Goal: Task Accomplishment & Management: Use online tool/utility

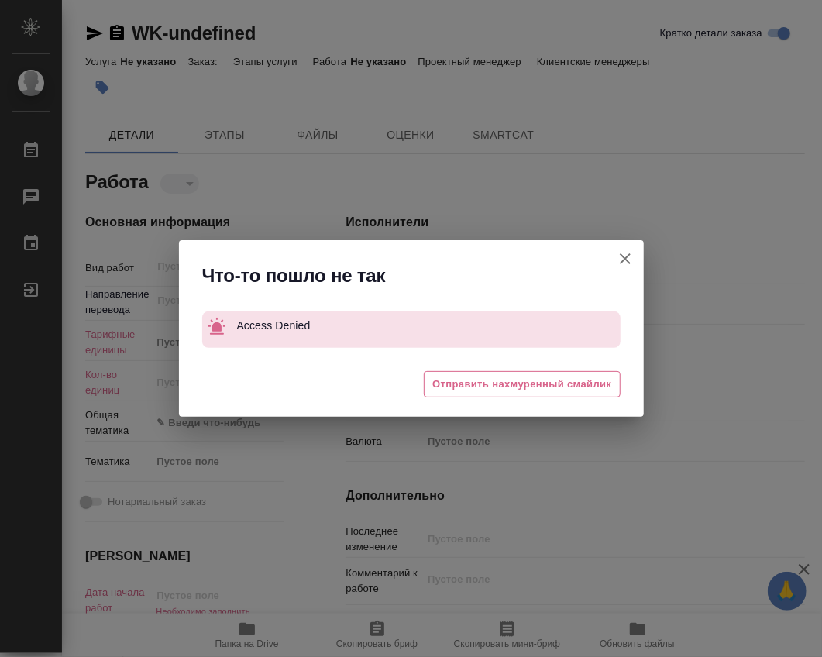
type textarea "x"
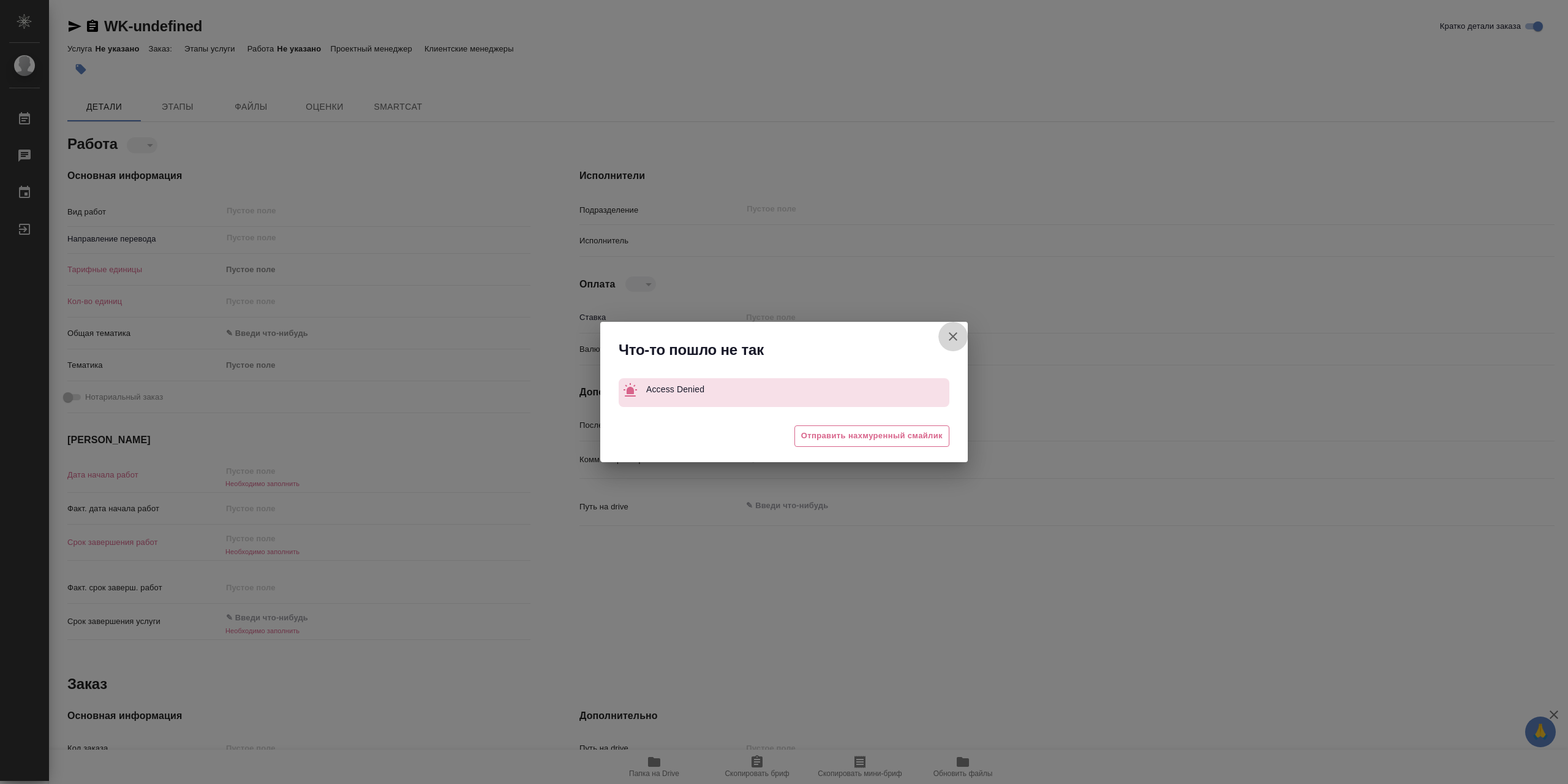
click at [952, 344] on icon "button" at bounding box center [953, 336] width 15 height 15
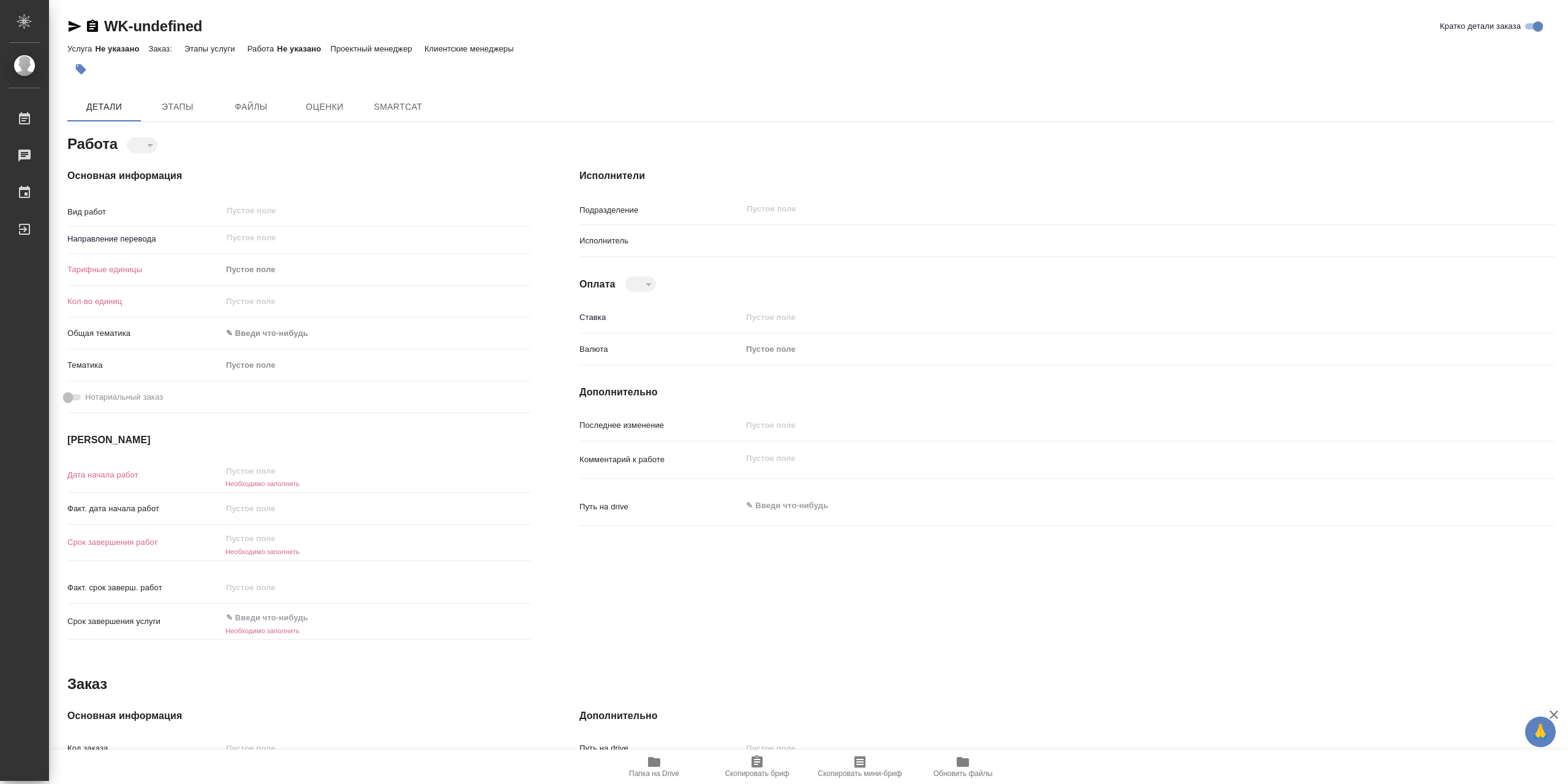
click at [659, 769] on span "Папка на Drive" at bounding box center [655, 766] width 89 height 23
click at [662, 775] on span "Папка на Drive" at bounding box center [655, 773] width 51 height 9
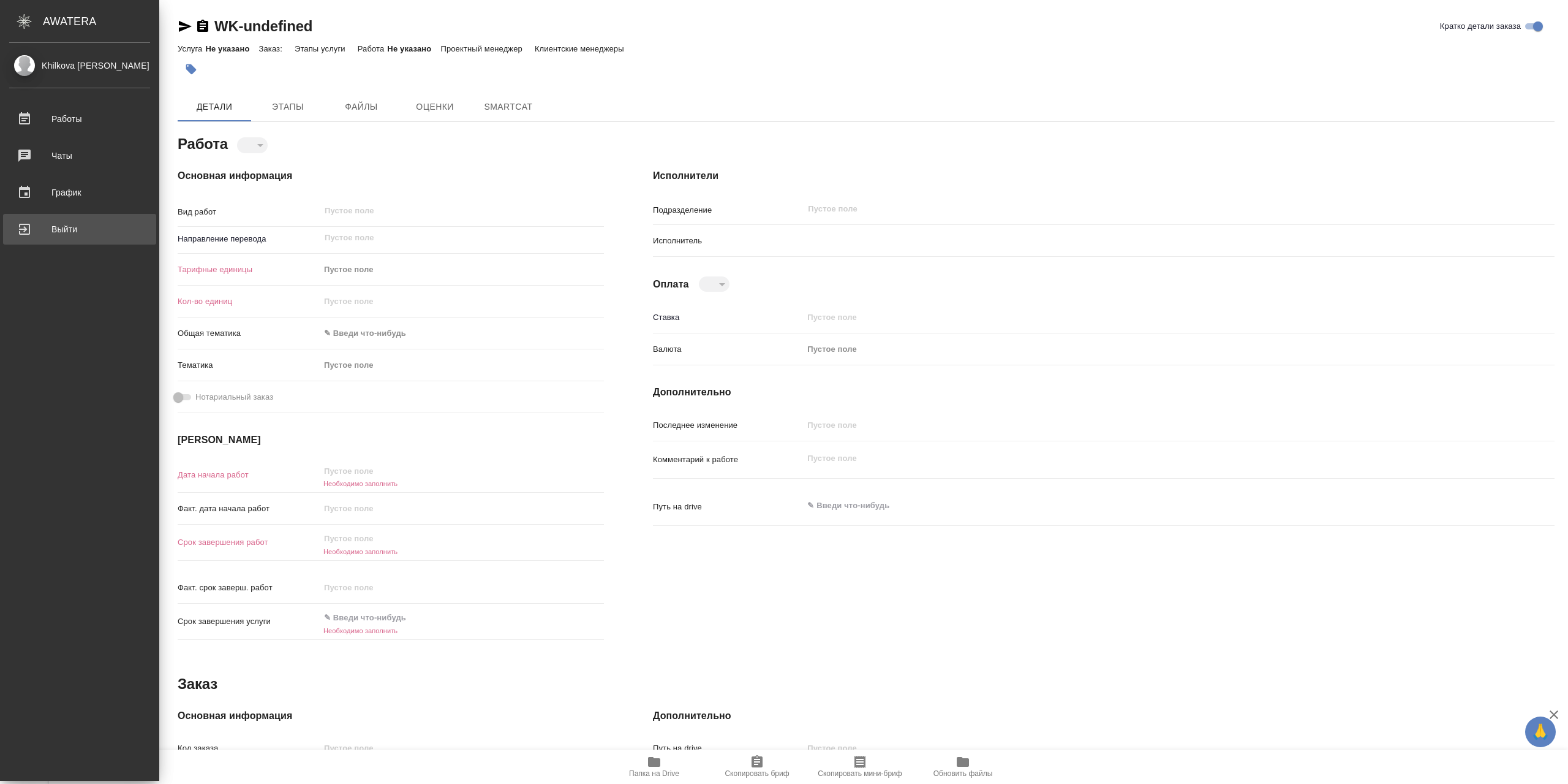
click at [47, 220] on div "Выйти" at bounding box center [80, 229] width 141 height 18
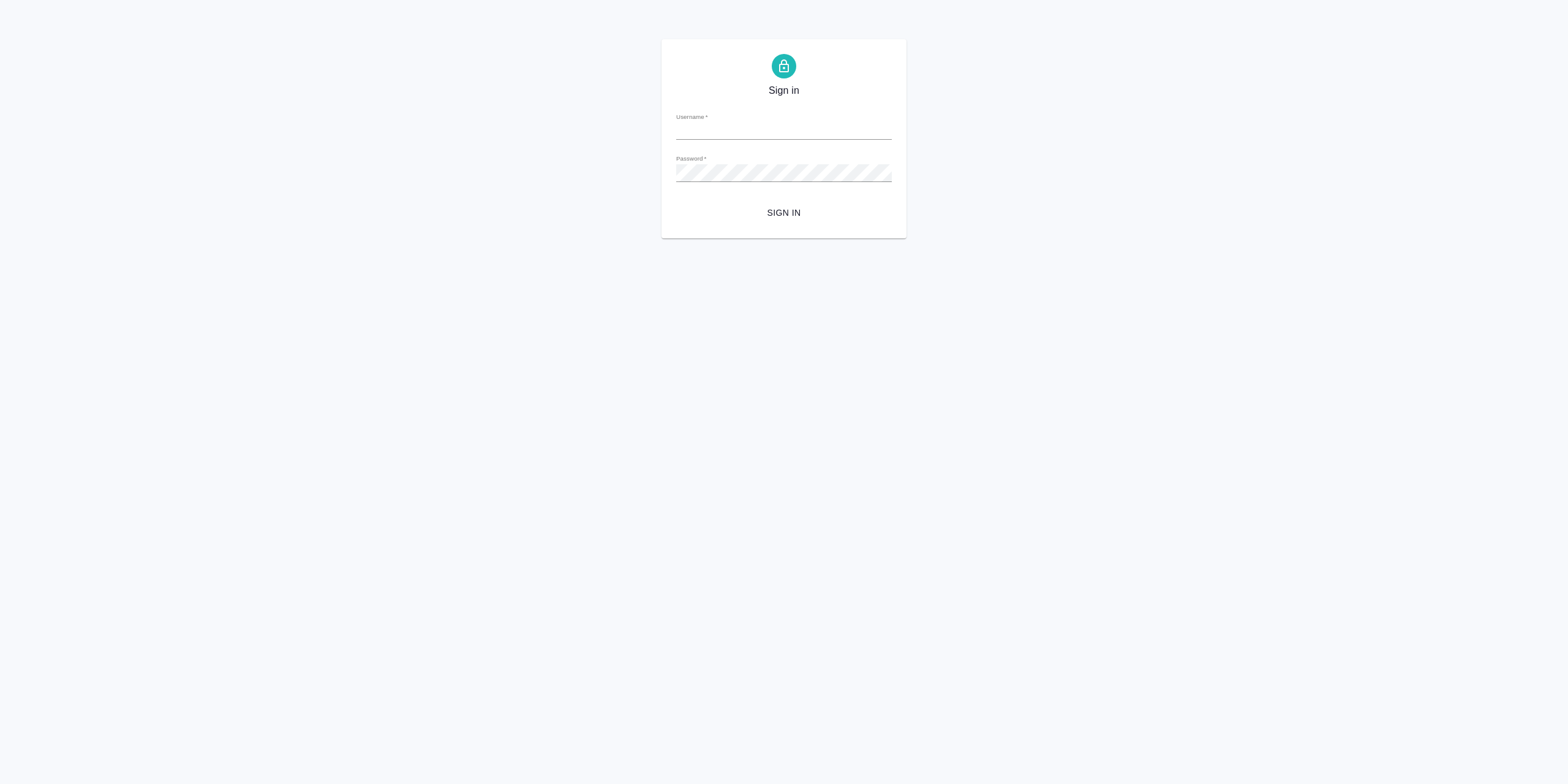
type input "l.khilkova@awatera.com"
click at [756, 206] on span "Sign in" at bounding box center [784, 213] width 196 height 15
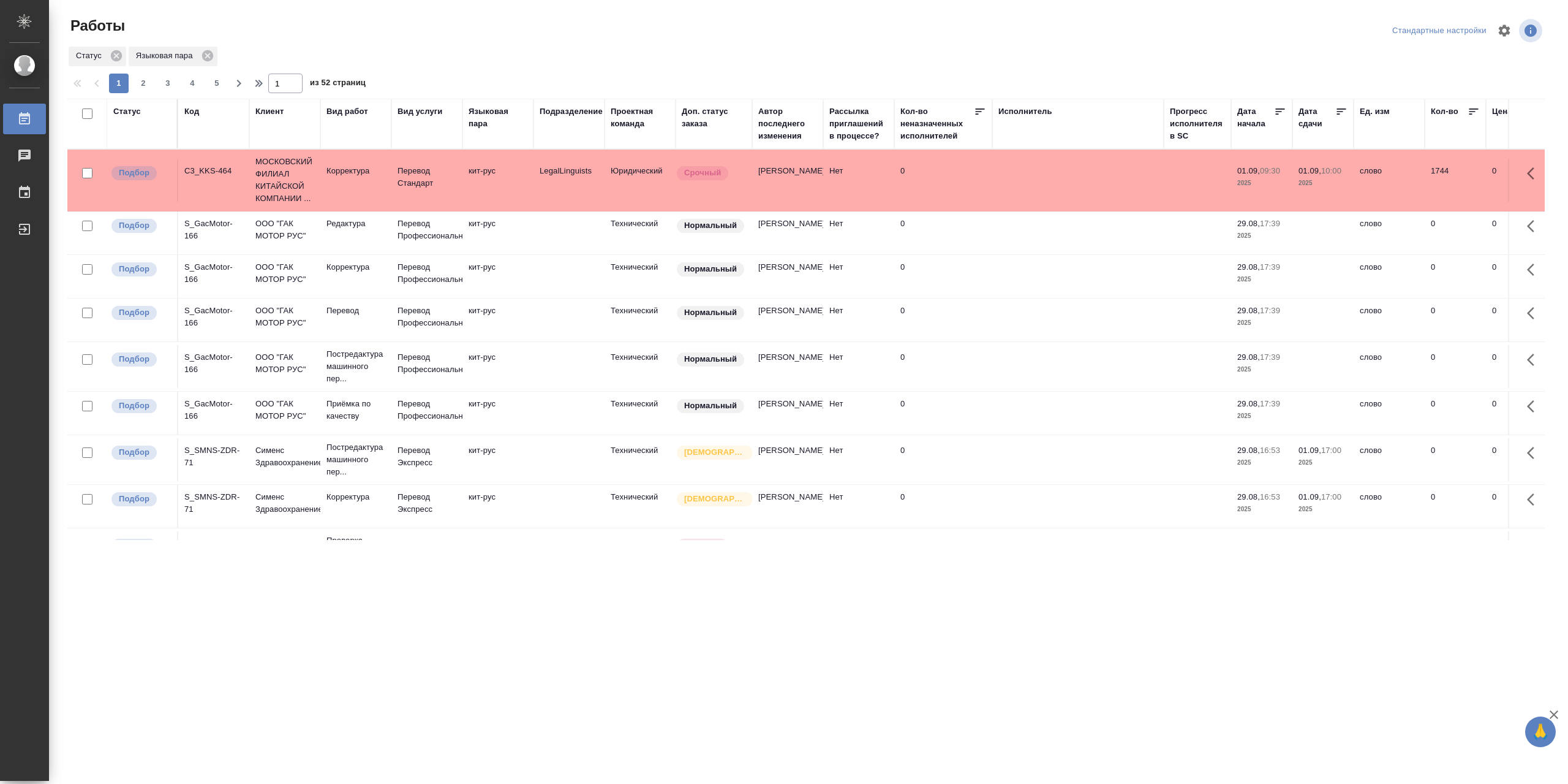
click at [467, 236] on td "кит-рус" at bounding box center [498, 233] width 71 height 43
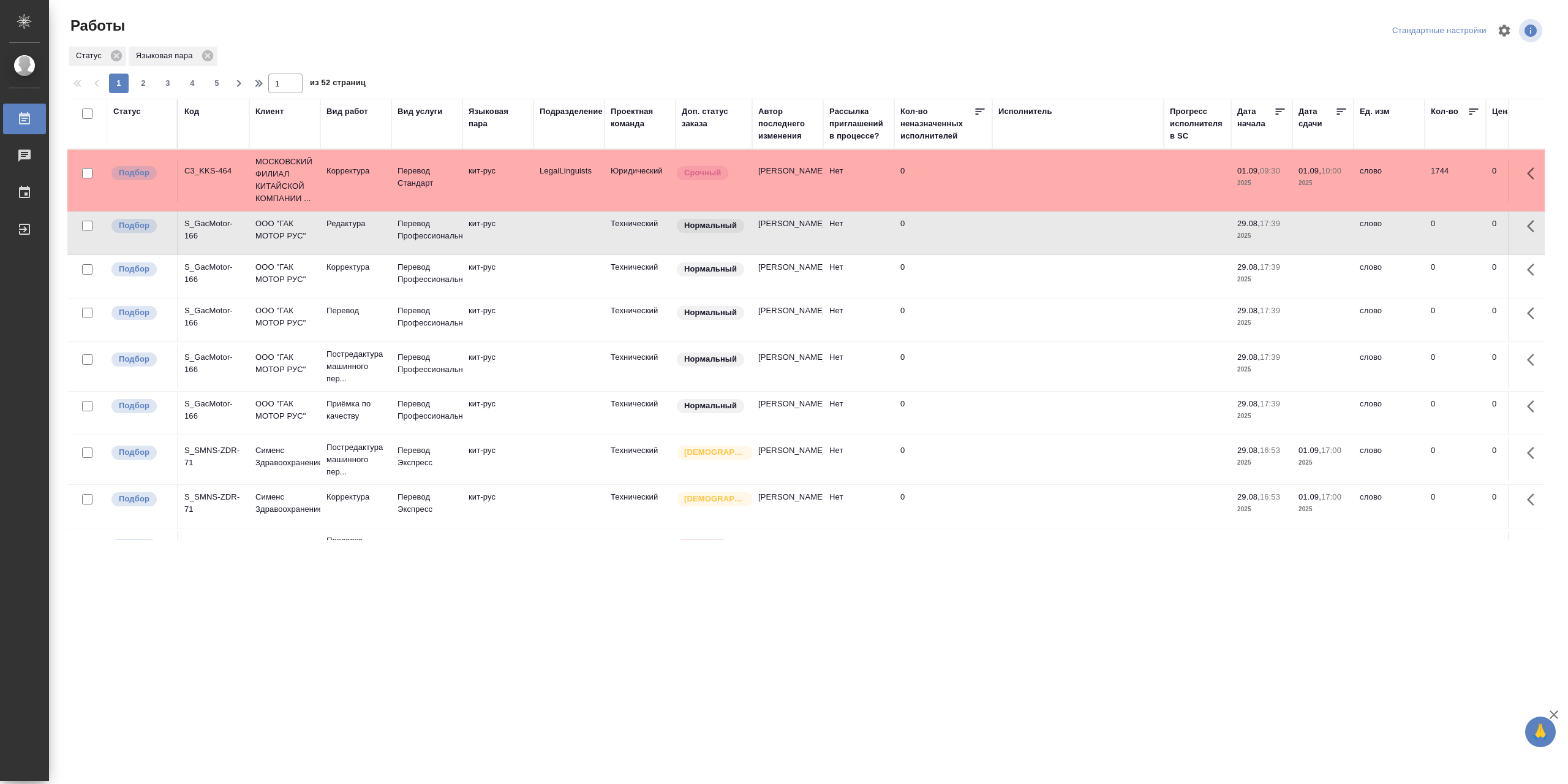
click at [550, 185] on td "LegalLinguists" at bounding box center [569, 180] width 71 height 43
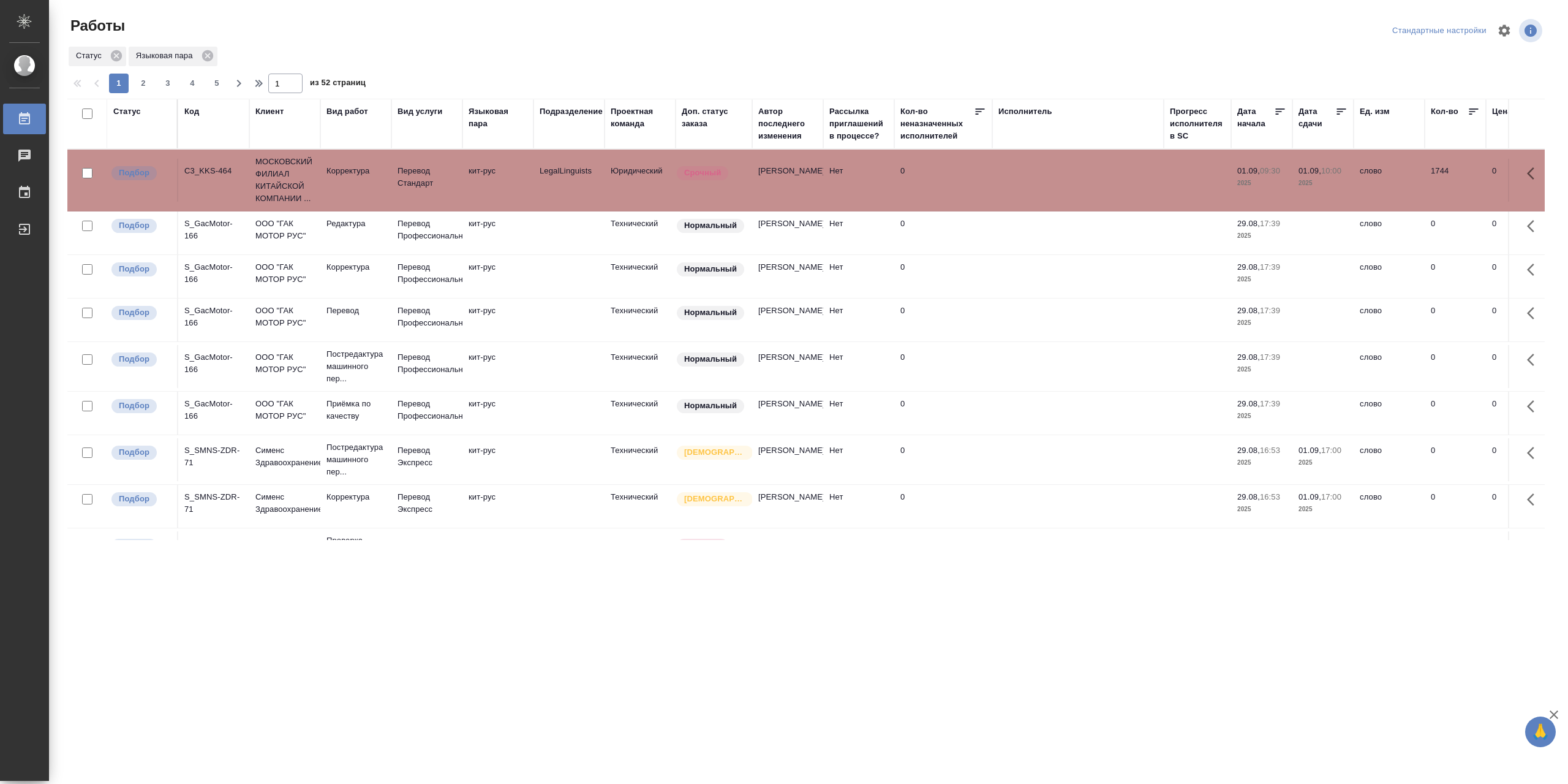
click at [526, 29] on div "Работы" at bounding box center [315, 25] width 496 height 20
click at [206, 135] on div "Код" at bounding box center [213, 123] width 59 height 36
click at [202, 110] on div "Код" at bounding box center [213, 111] width 59 height 12
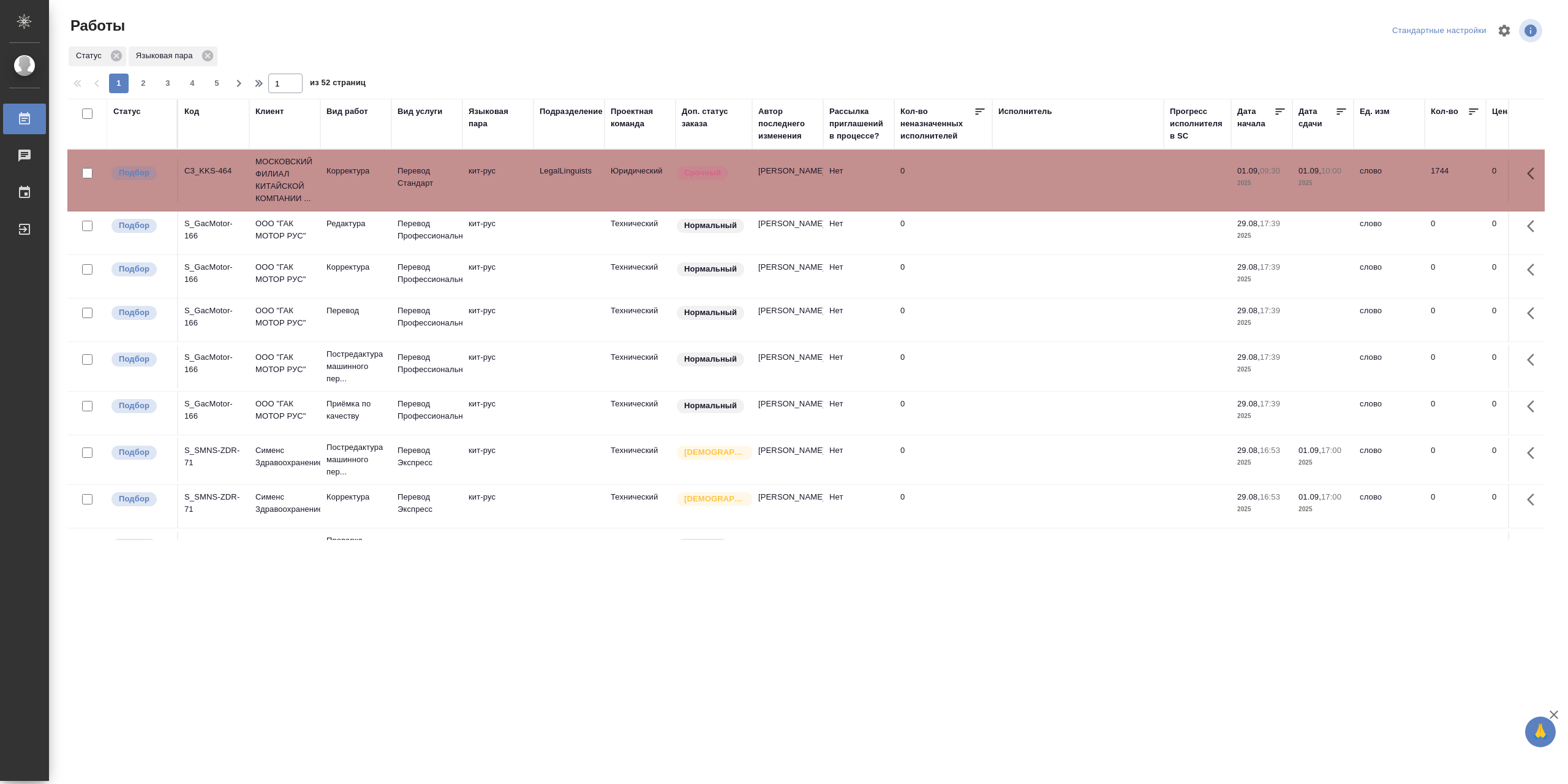
click at [197, 110] on div "Код" at bounding box center [191, 111] width 15 height 12
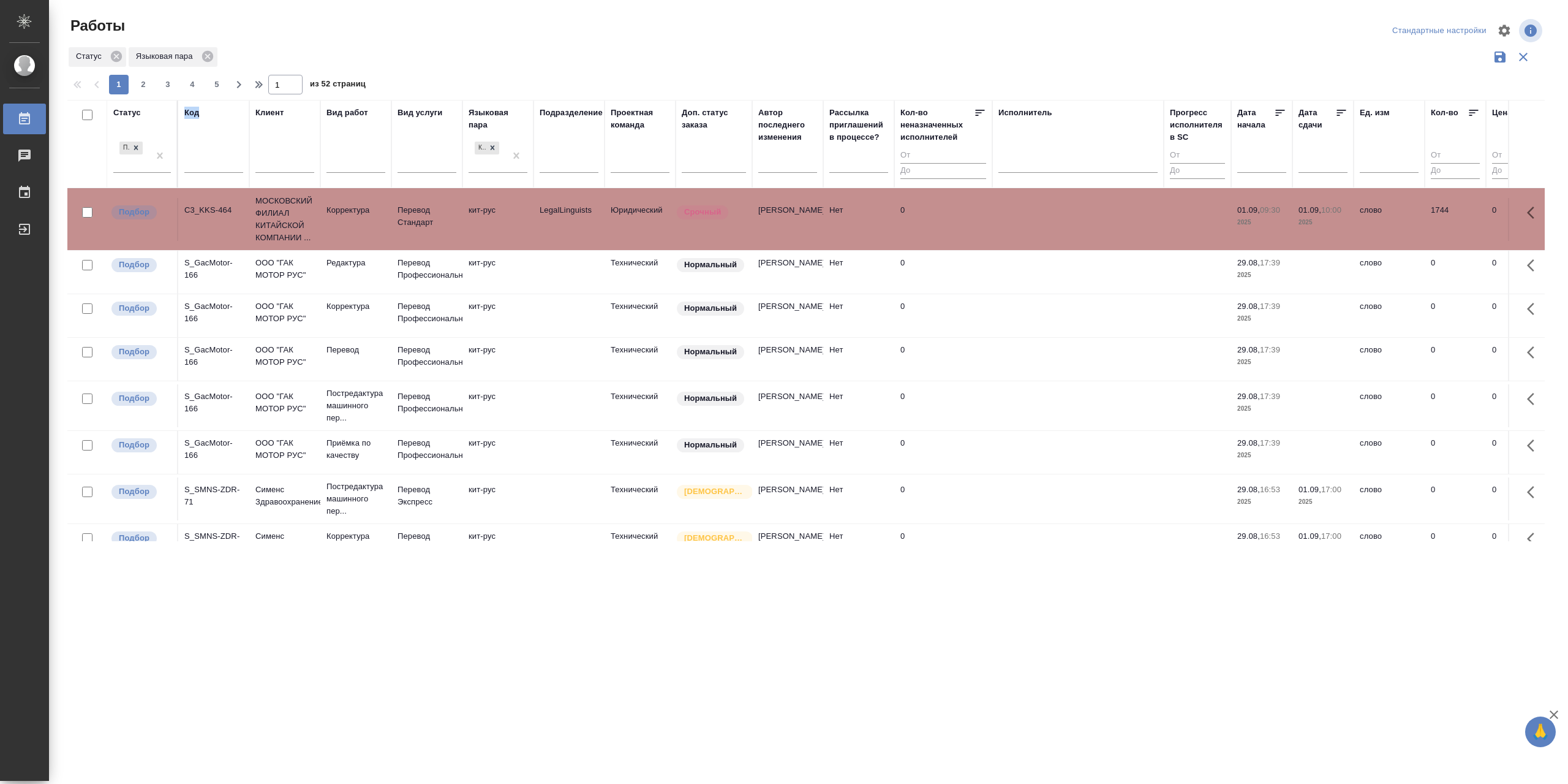
click at [219, 123] on div "Код" at bounding box center [213, 144] width 59 height 75
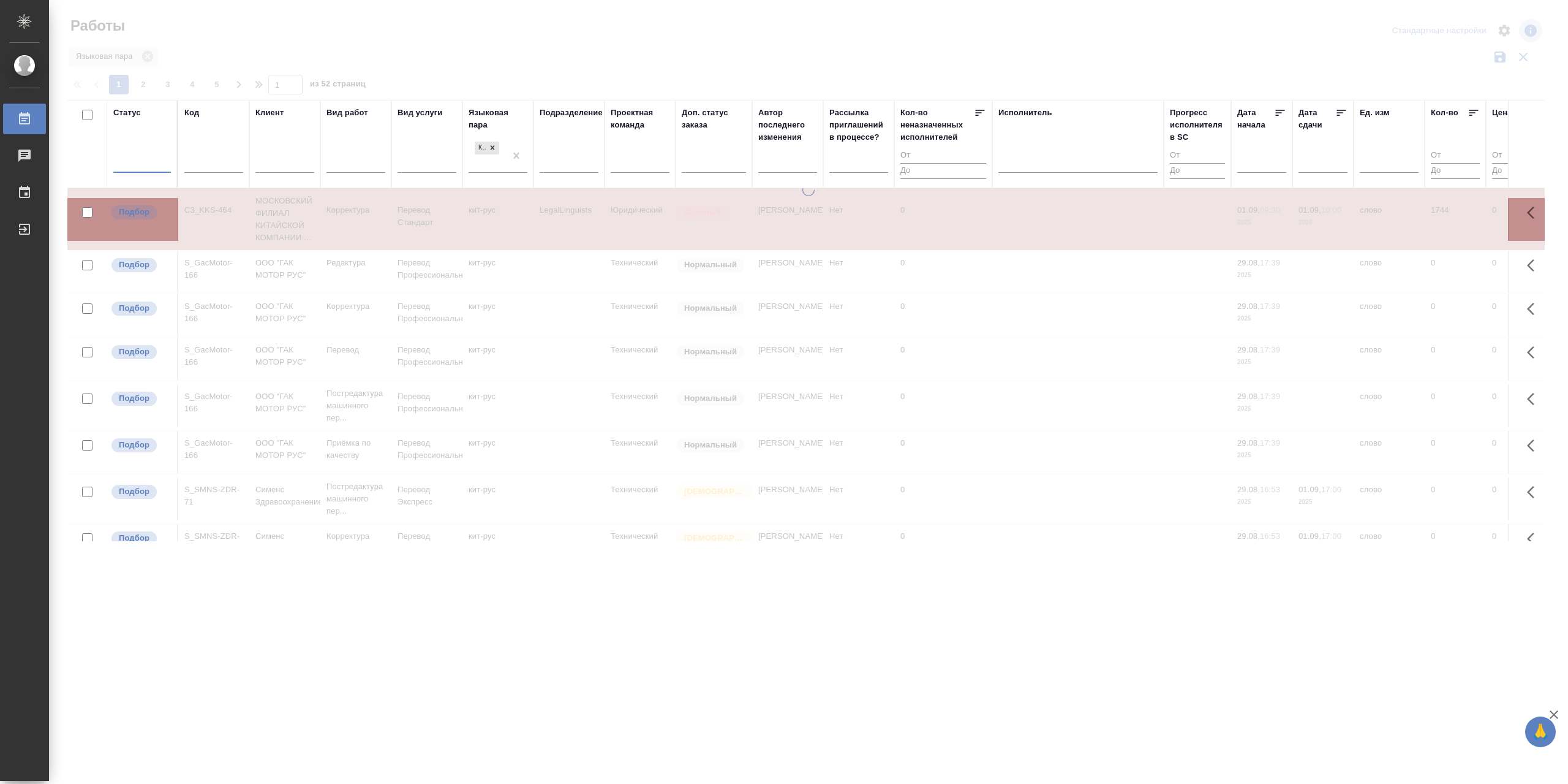
click at [217, 161] on input "text" at bounding box center [213, 164] width 59 height 15
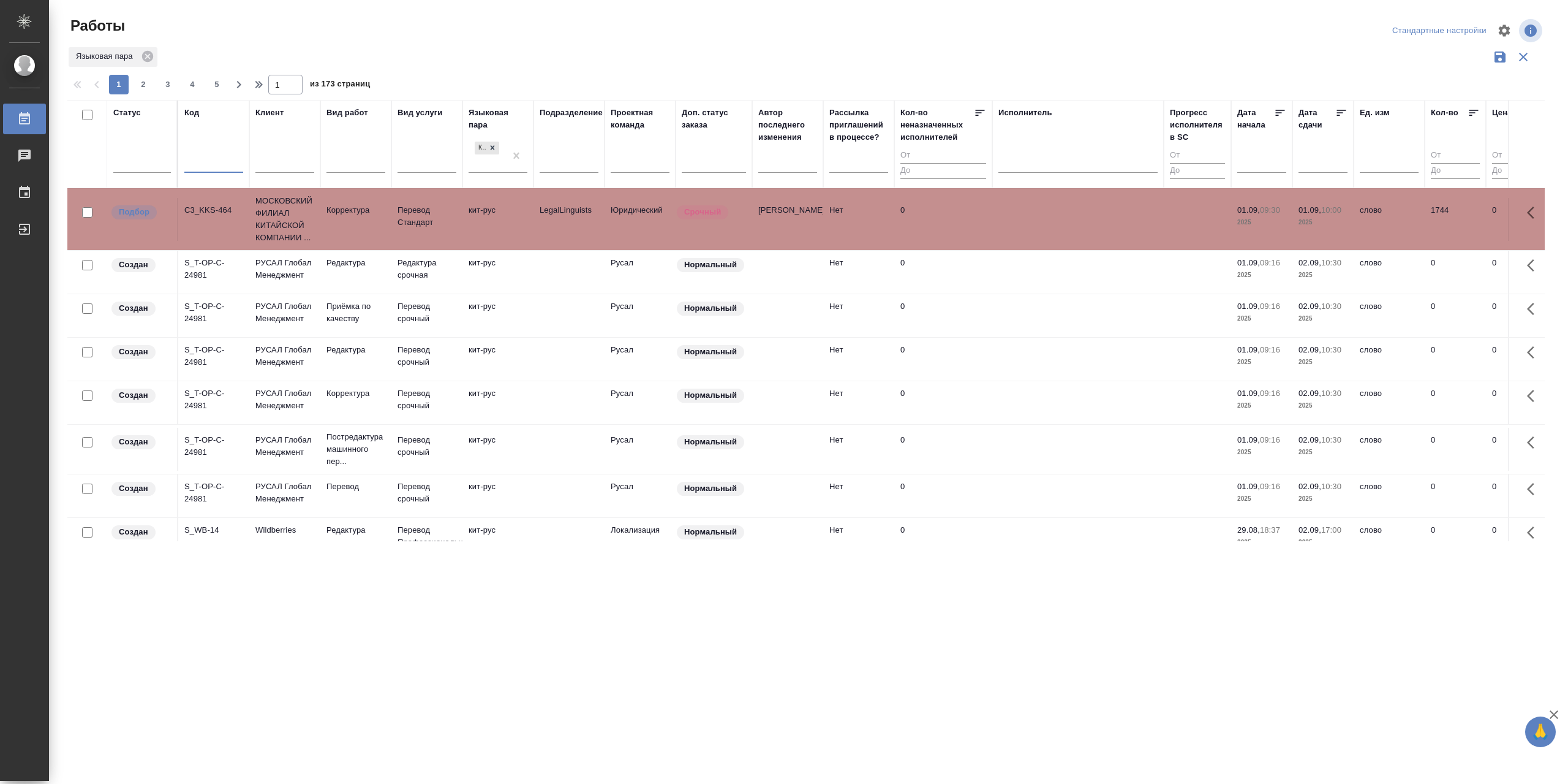
type input "k"
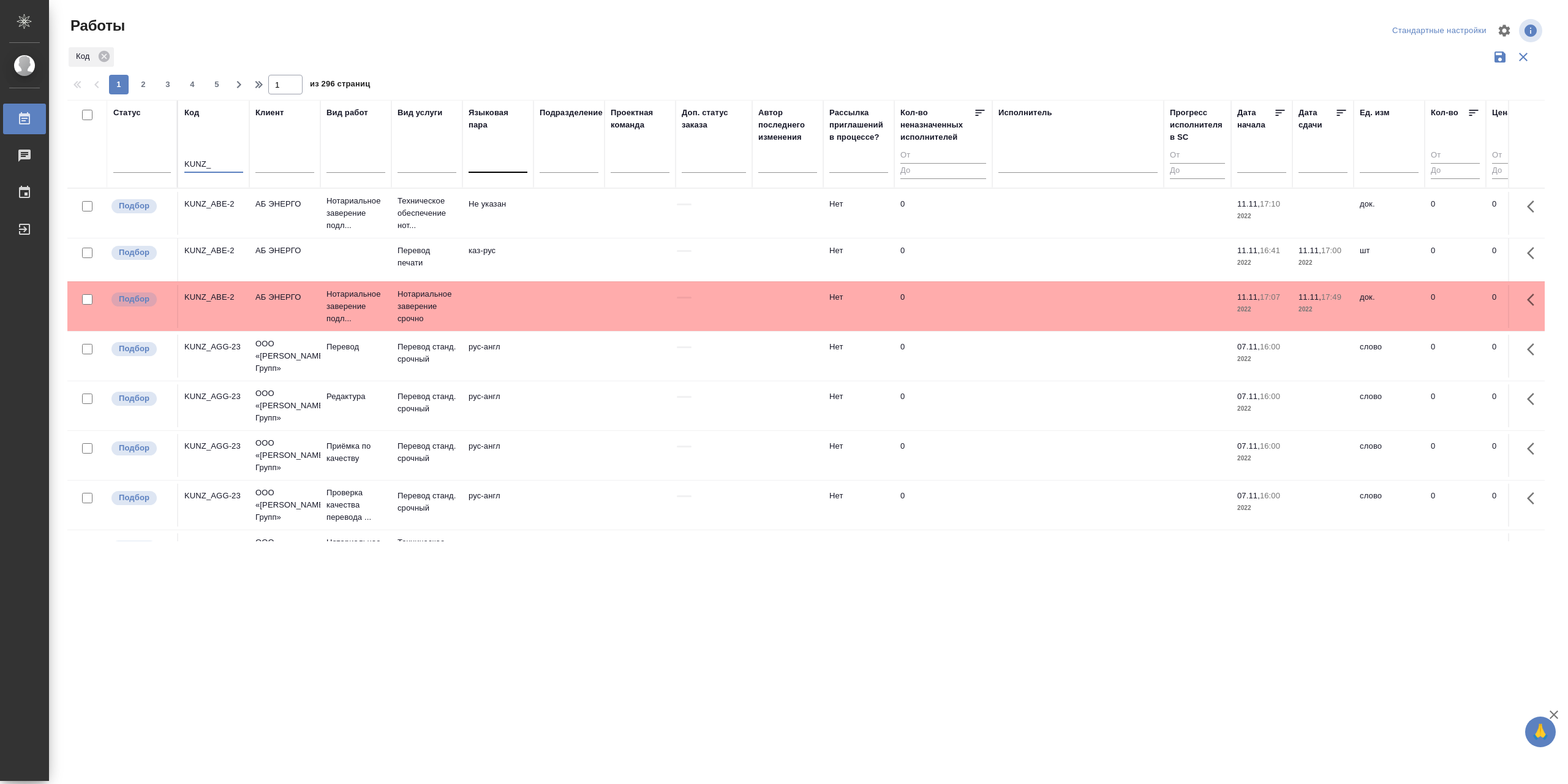
click at [217, 160] on input "KUNZ_" at bounding box center [213, 164] width 59 height 15
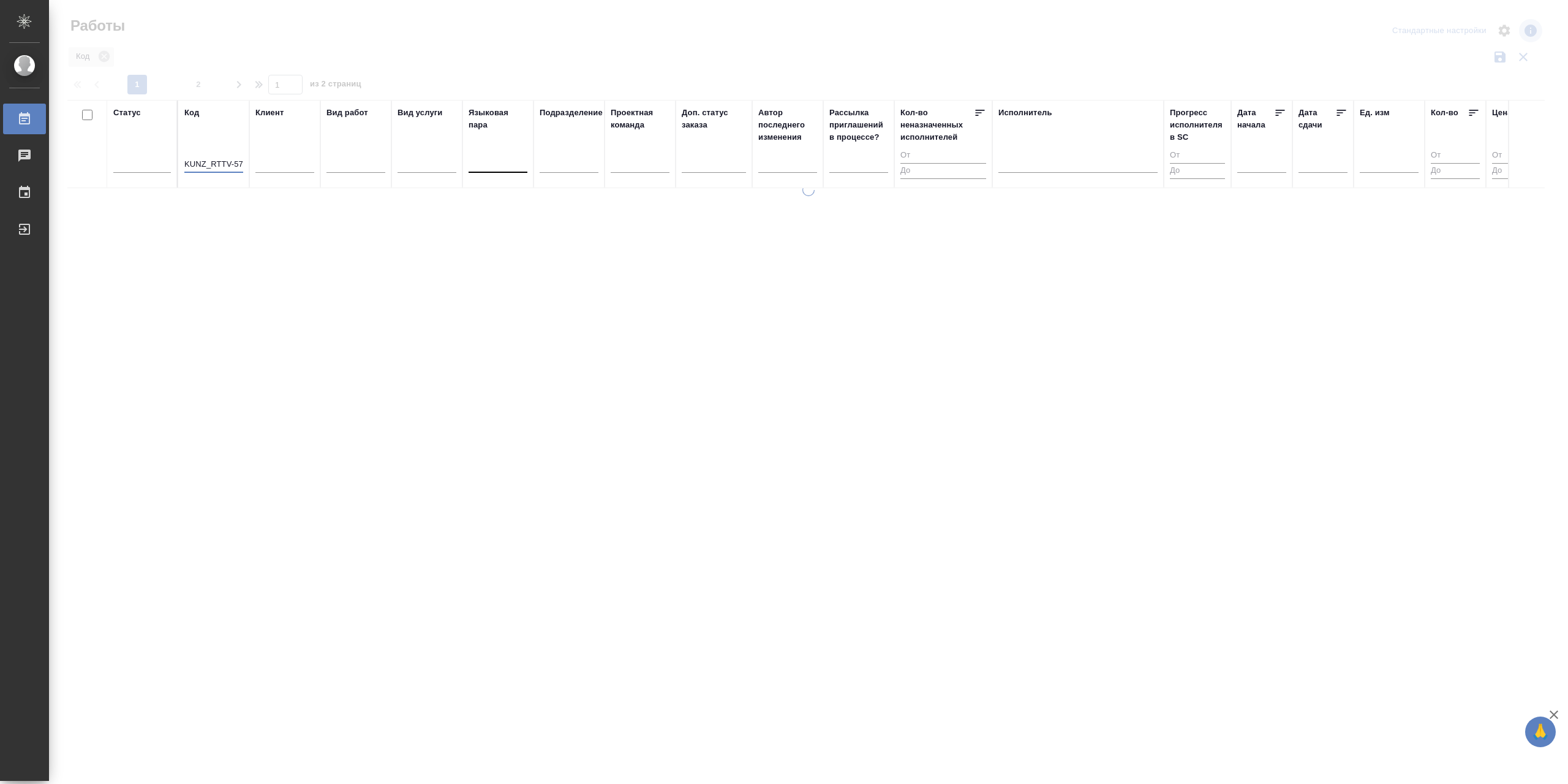
scroll to position [0, 4]
click at [244, 161] on th "Код KUNZ_RTTV-571" at bounding box center [213, 144] width 71 height 89
click at [243, 163] on input "KUNZ_RTTV-571" at bounding box center [213, 164] width 59 height 15
click at [236, 165] on input "KUNZ_RTTV-571" at bounding box center [213, 164] width 59 height 15
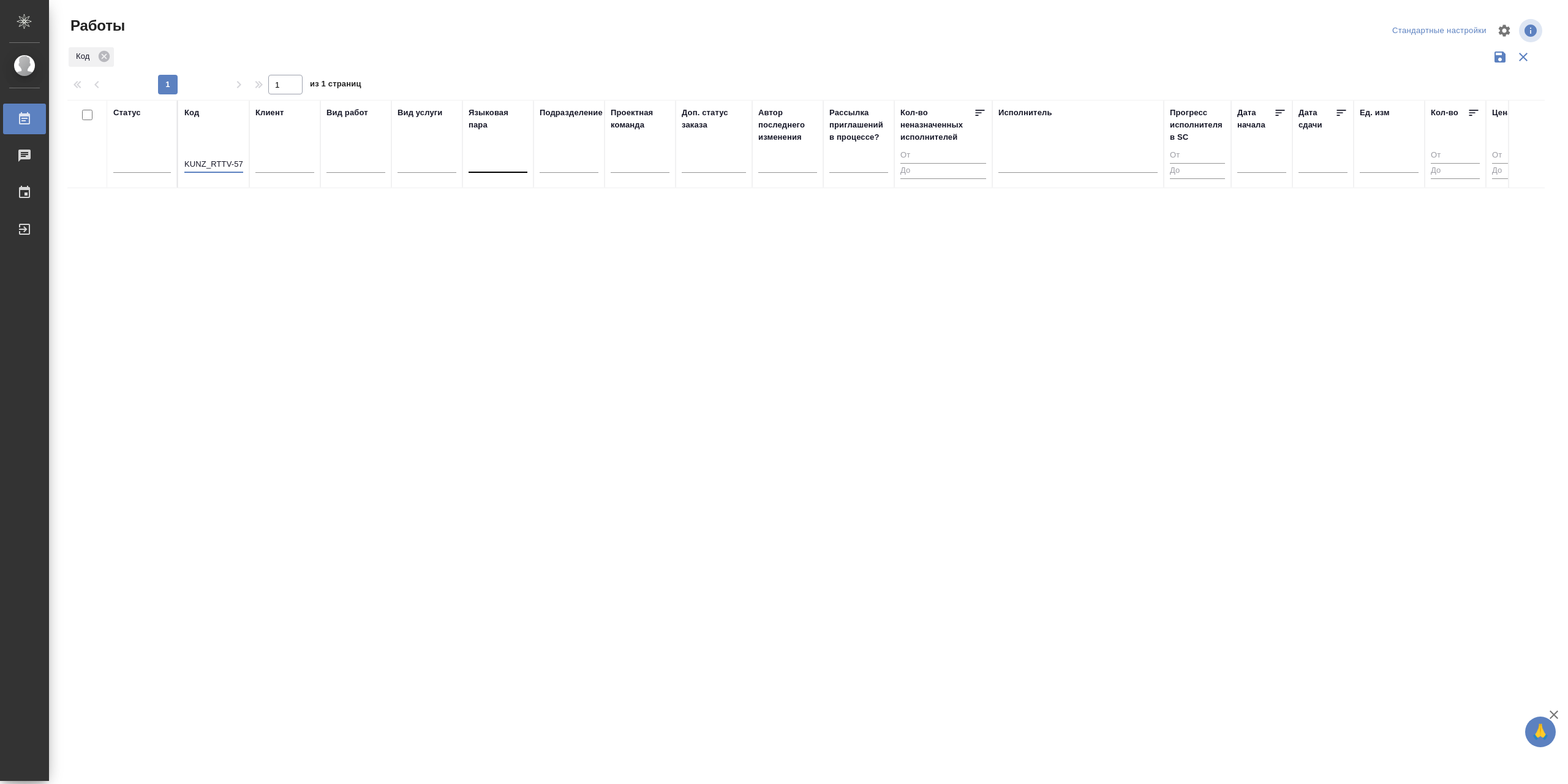
scroll to position [0, 4]
drag, startPoint x: 236, startPoint y: 165, endPoint x: 244, endPoint y: 165, distance: 8.0
click at [244, 165] on th "Код KUNZ_RTTV-571" at bounding box center [213, 144] width 71 height 89
click at [243, 163] on input "KUNZ_RTTV-571" at bounding box center [213, 164] width 59 height 15
drag, startPoint x: 243, startPoint y: 163, endPoint x: 236, endPoint y: 164, distance: 7.1
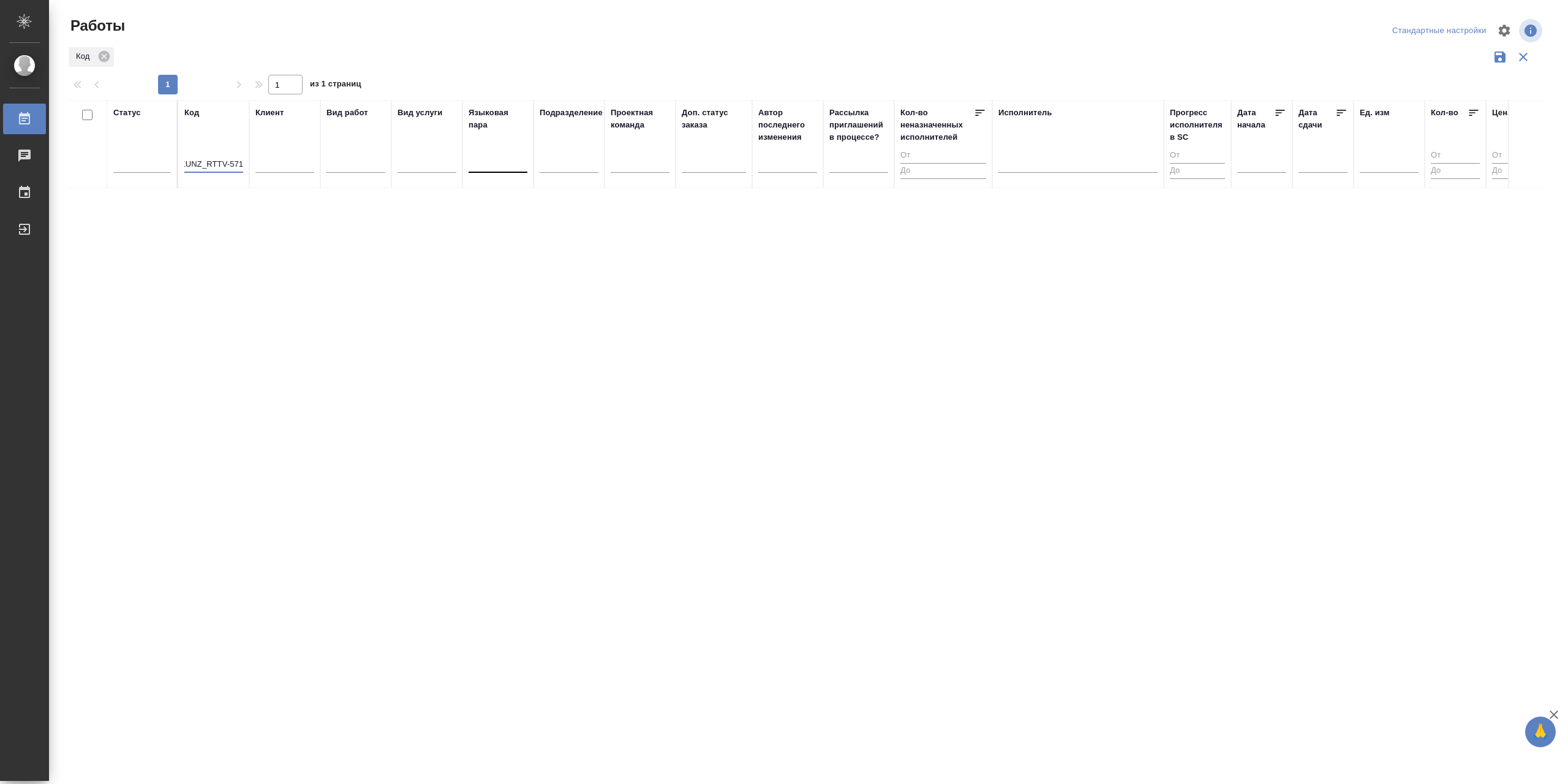
click at [236, 164] on input "KUNZ_RTTV-571" at bounding box center [213, 164] width 59 height 15
type input "KUNZ_RTTV-"
click at [228, 288] on div "KUNZ_RTTV-134" at bounding box center [213, 278] width 59 height 25
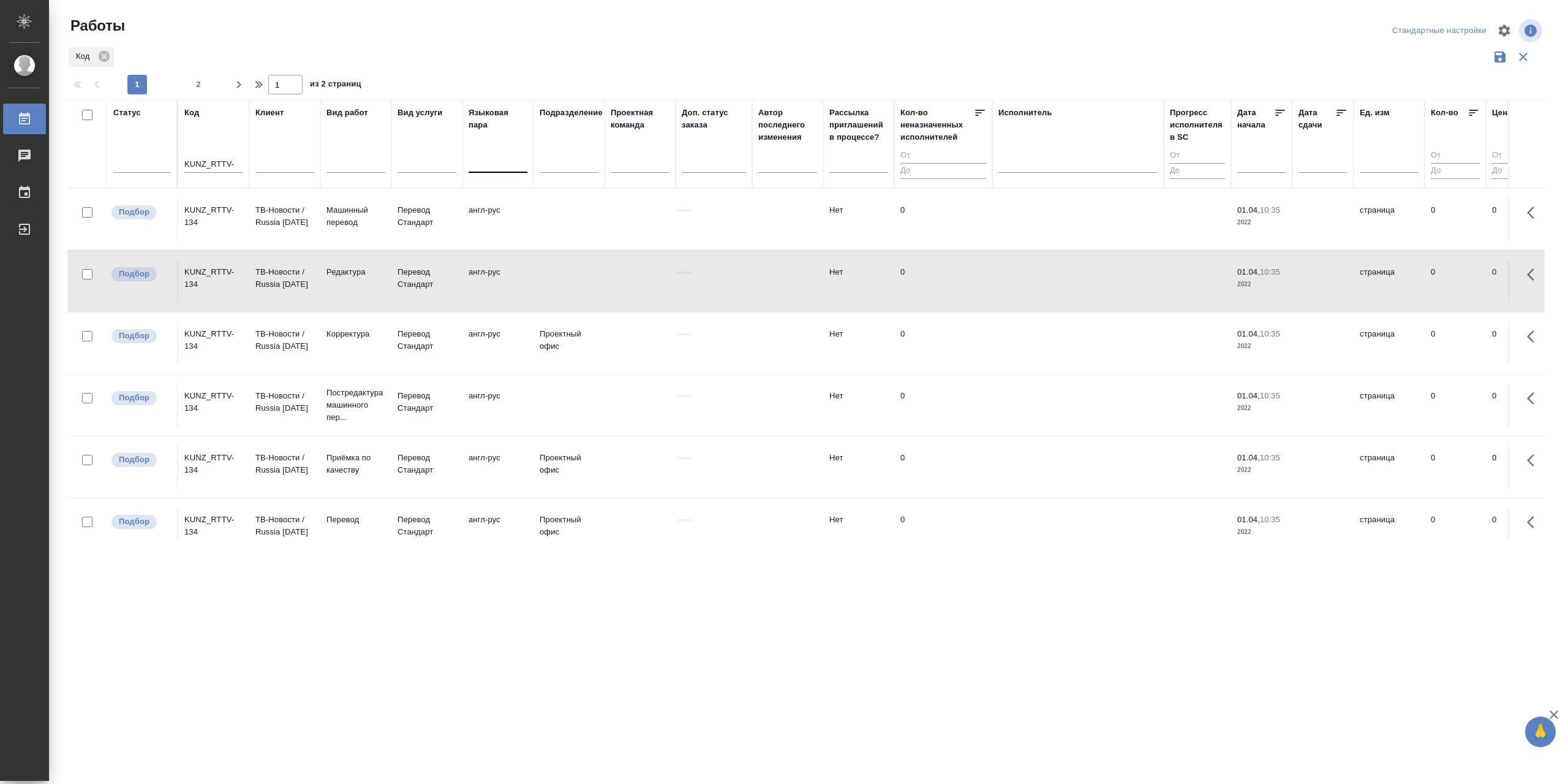
click at [211, 268] on div "KUNZ_RTTV-134" at bounding box center [213, 278] width 59 height 25
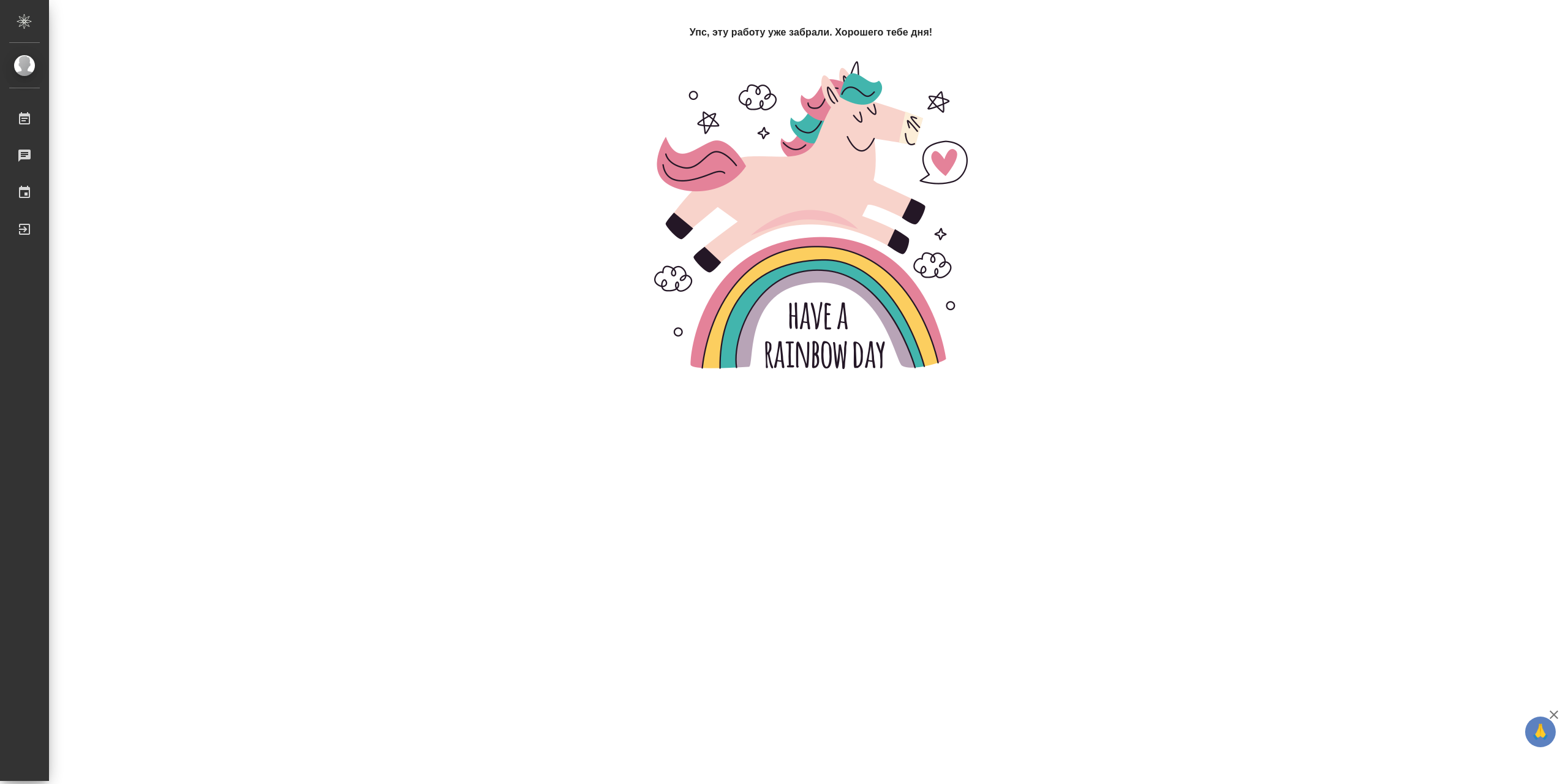
click at [172, 236] on div "Упс, эту работу уже забрали. Хорошего тебе дня!" at bounding box center [810, 199] width 1487 height 347
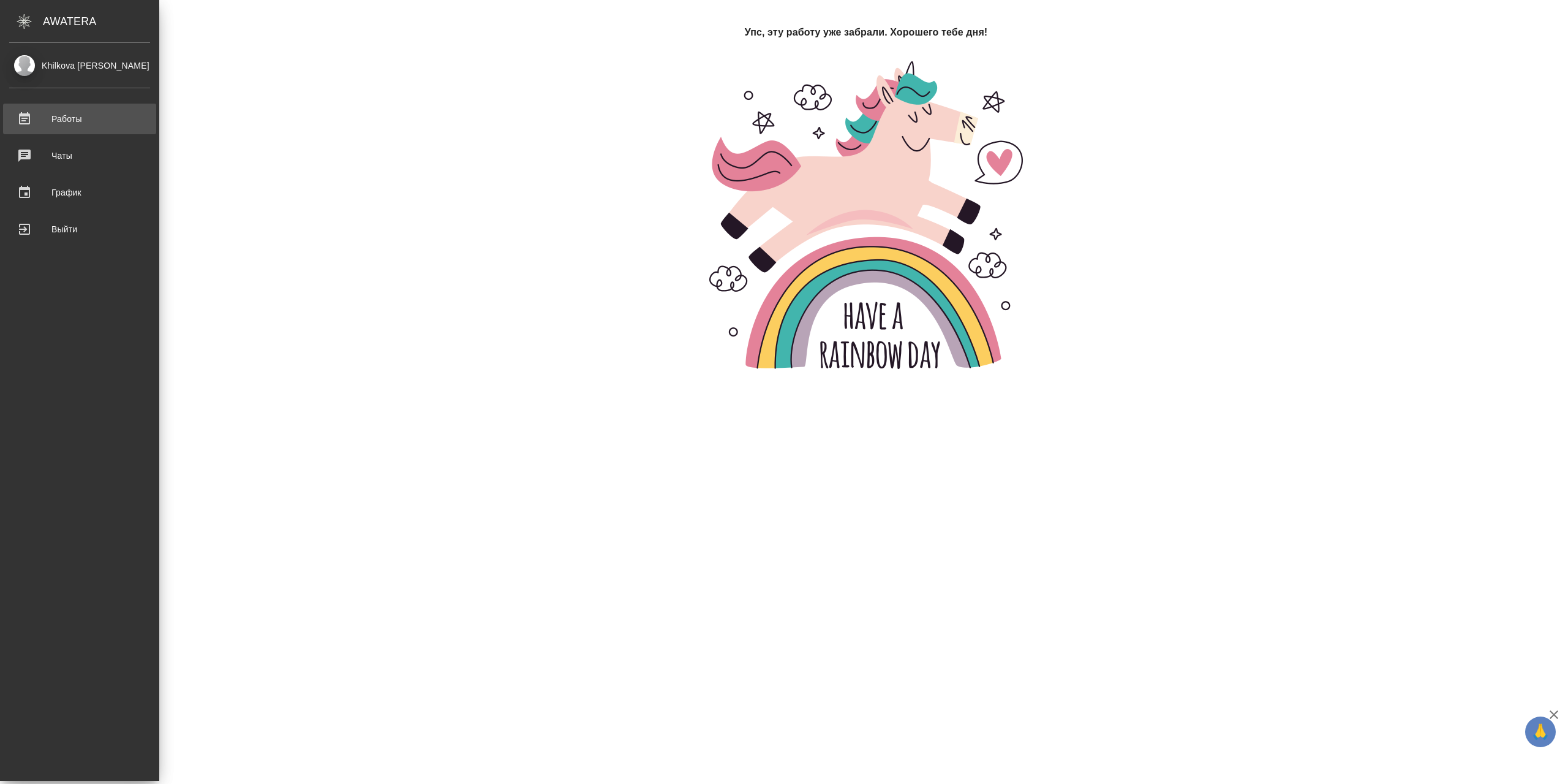
click at [33, 123] on div "Работы" at bounding box center [80, 119] width 141 height 18
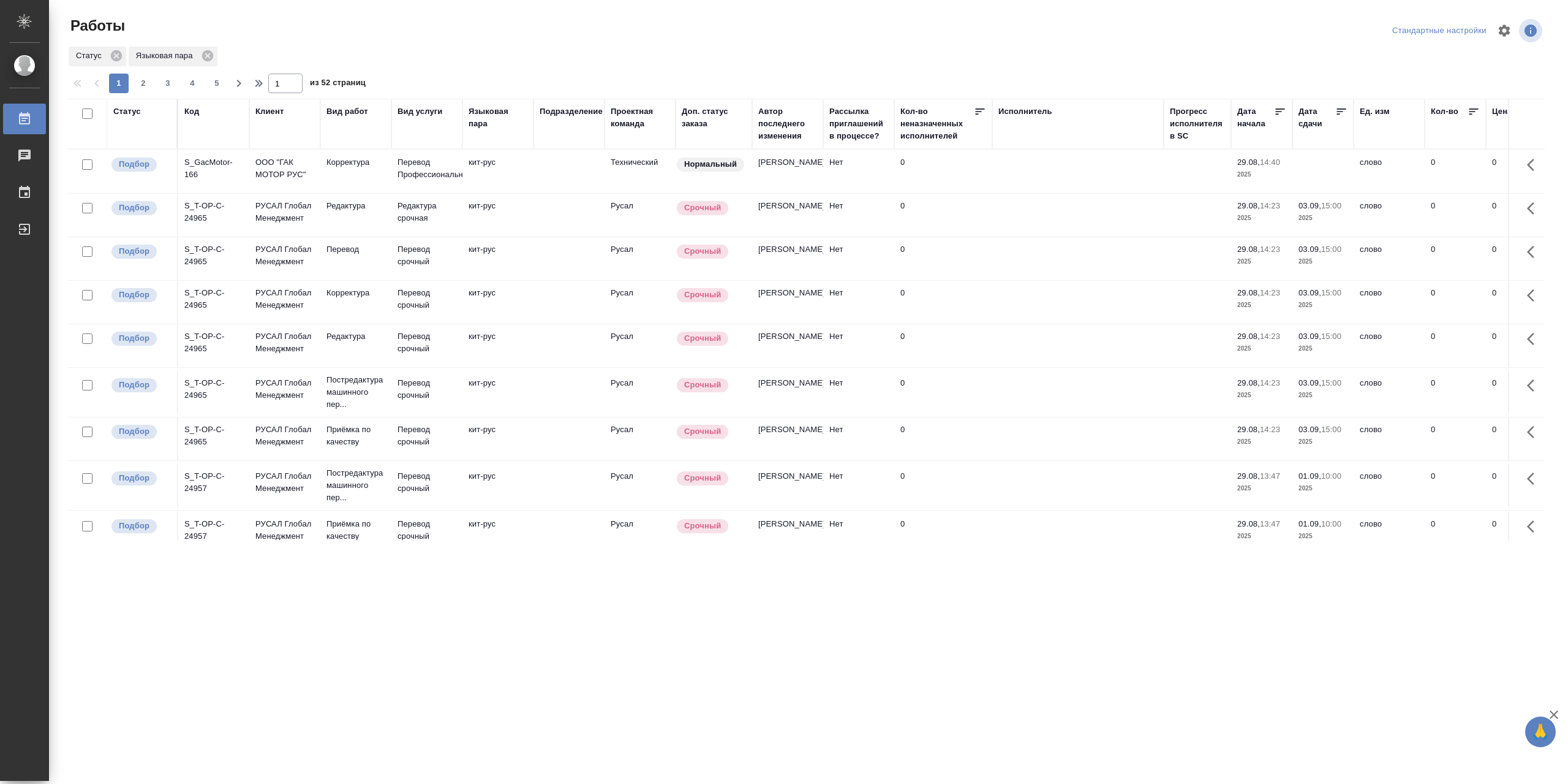
scroll to position [613, 0]
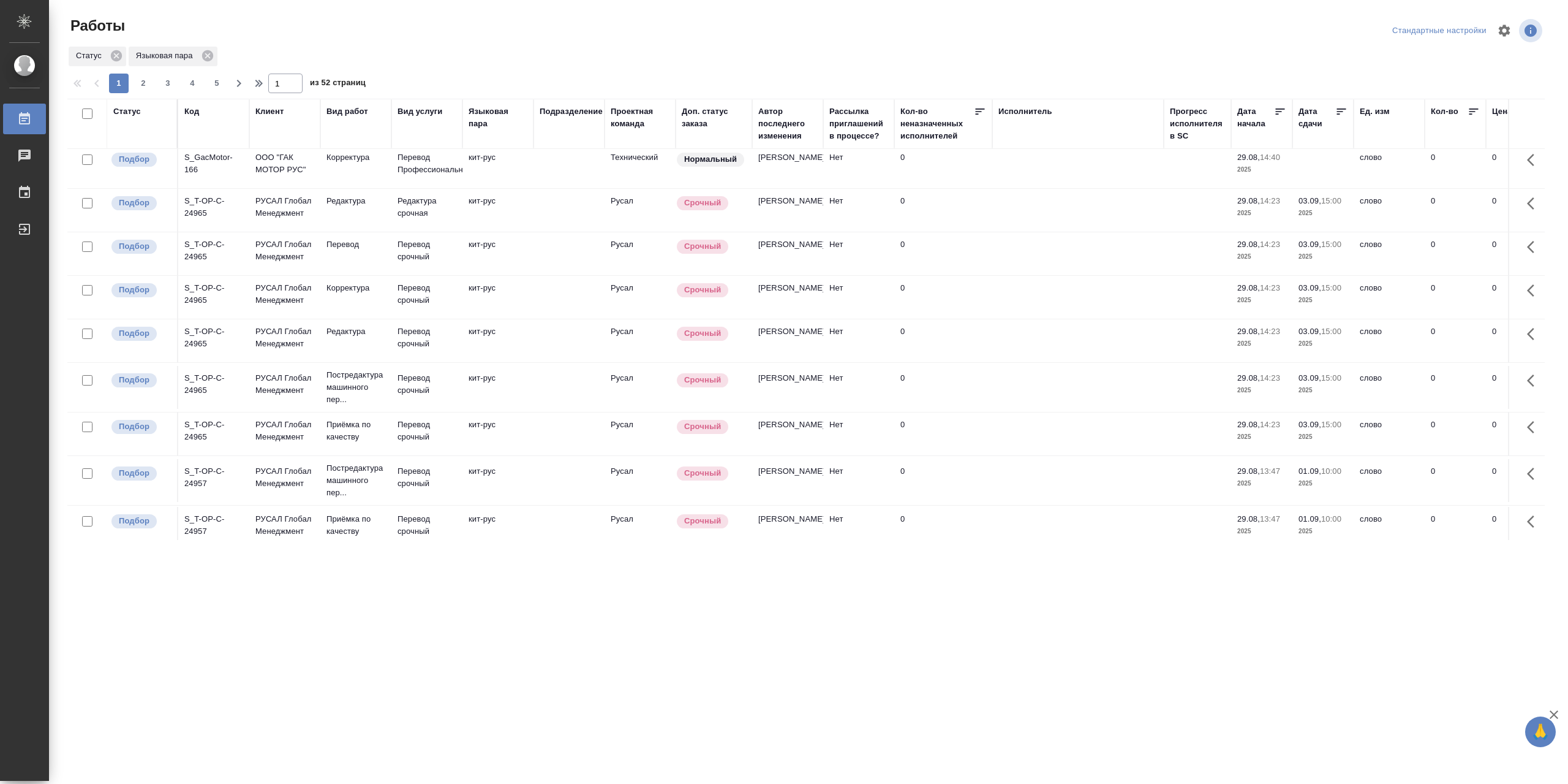
click at [211, 263] on div "S_T-OP-C-24965" at bounding box center [213, 250] width 59 height 25
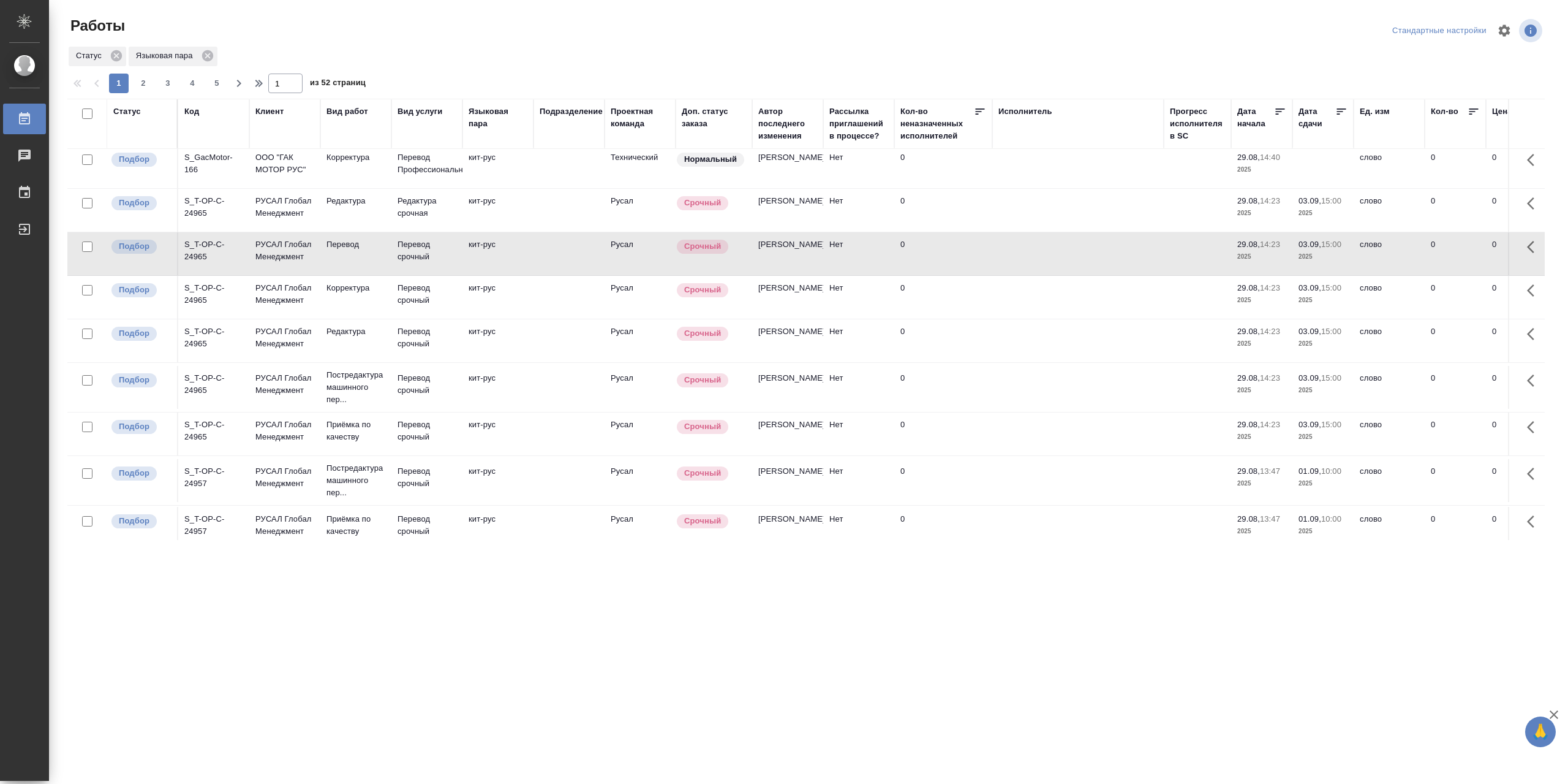
click at [211, 263] on div "S_T-OP-C-24965" at bounding box center [213, 250] width 59 height 25
click at [205, 263] on div "S_T-OP-C-24965" at bounding box center [213, 250] width 59 height 25
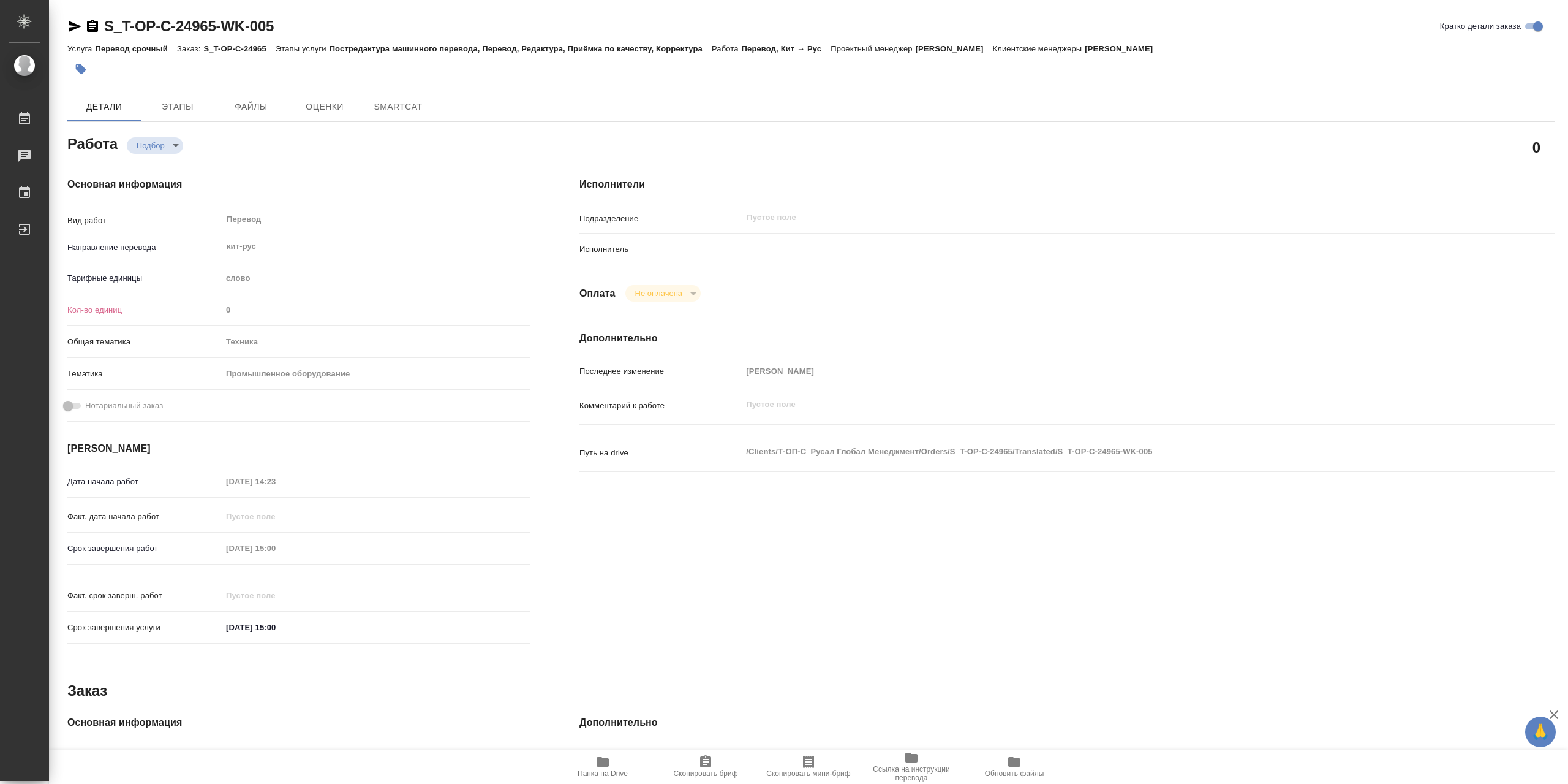
type textarea "x"
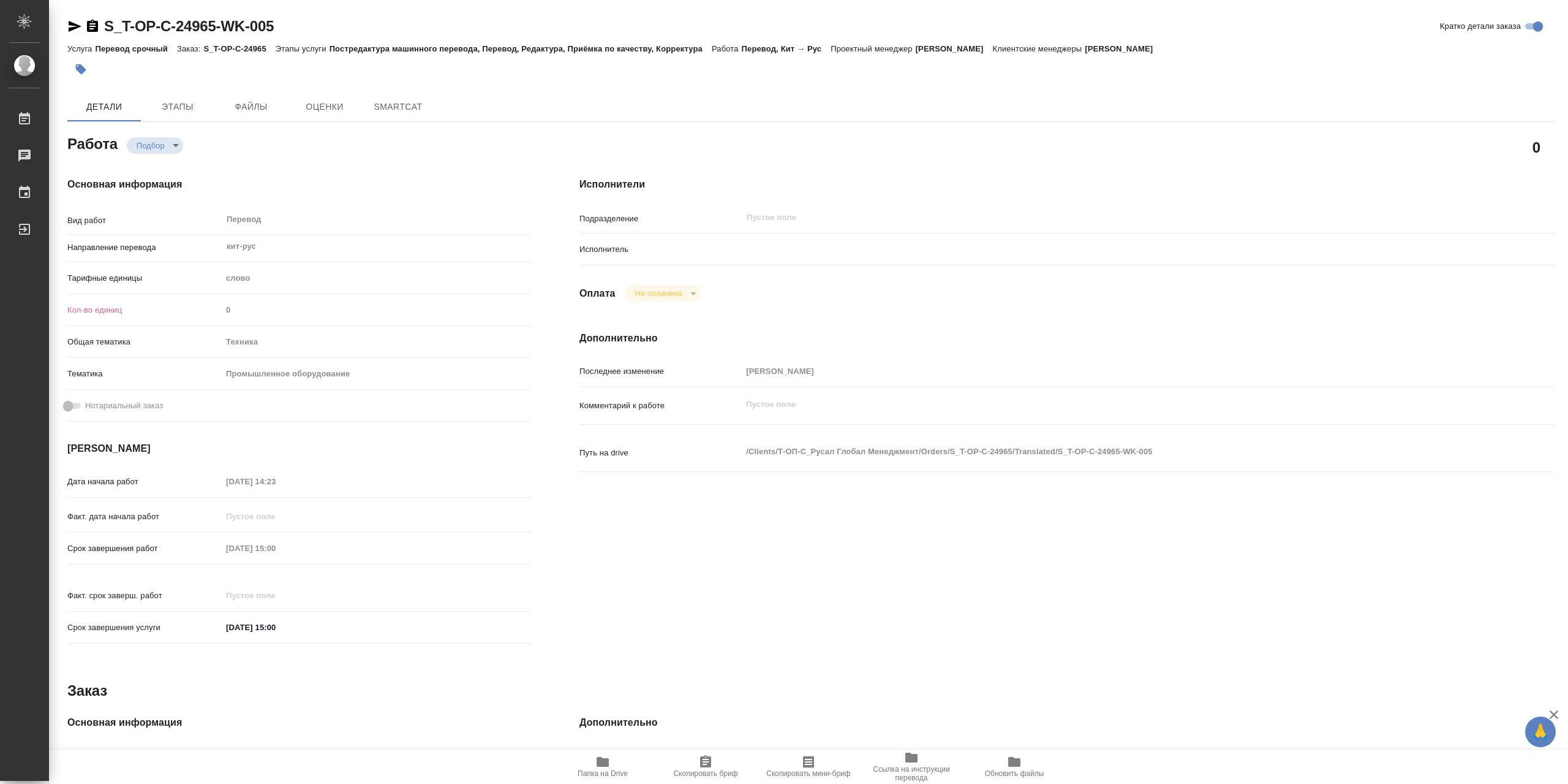
type textarea "x"
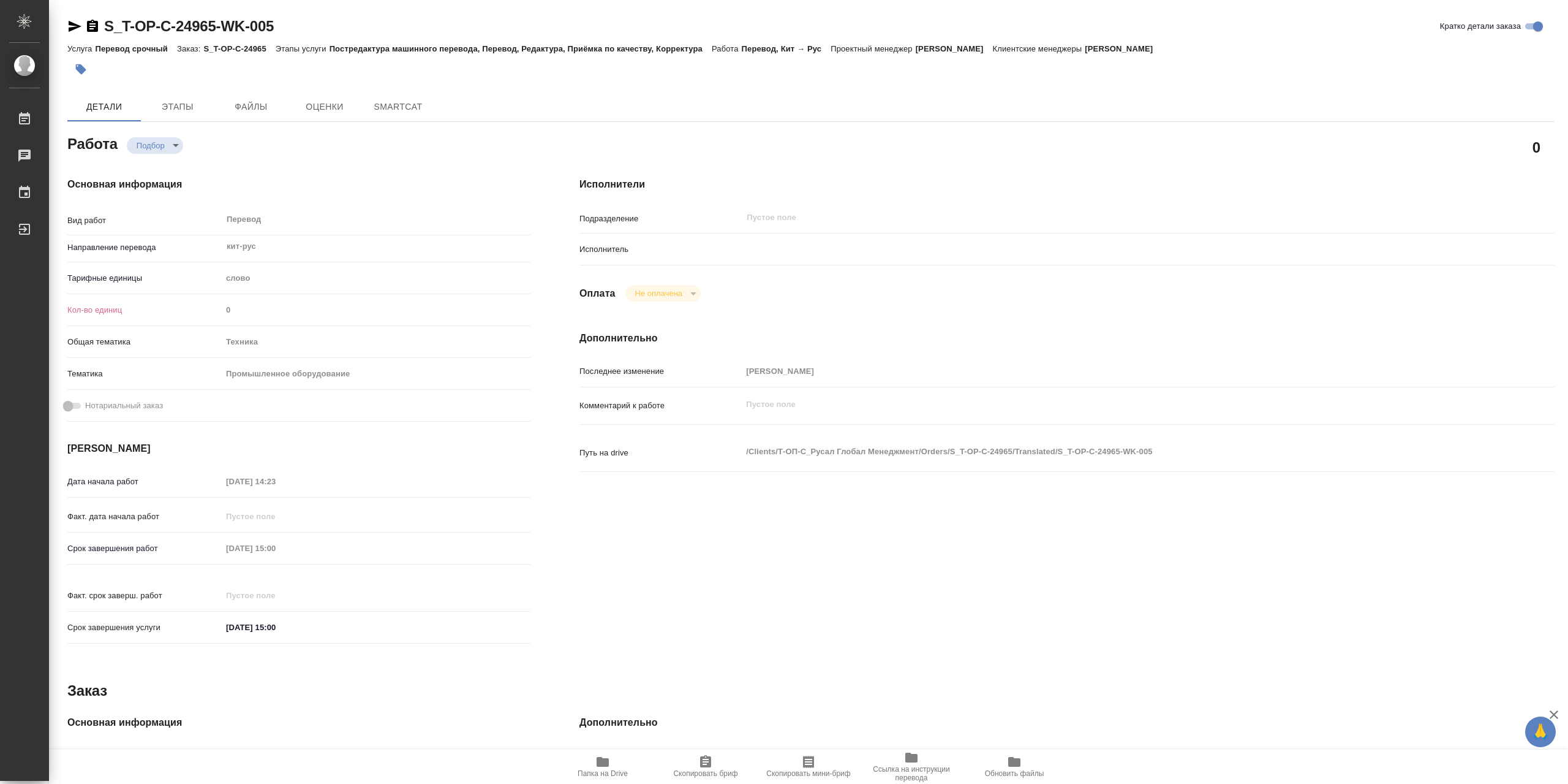
type textarea "x"
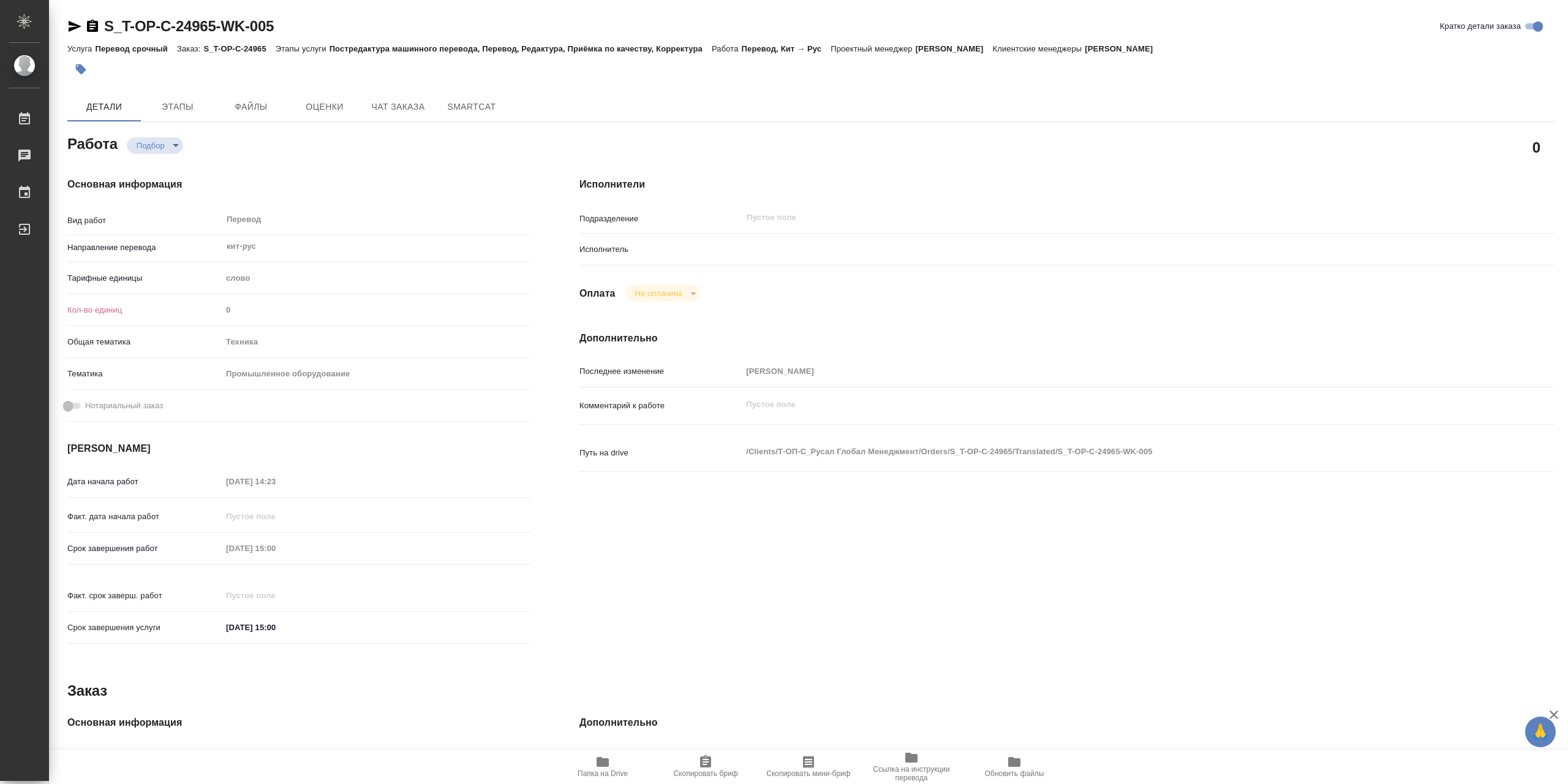
type textarea "x"
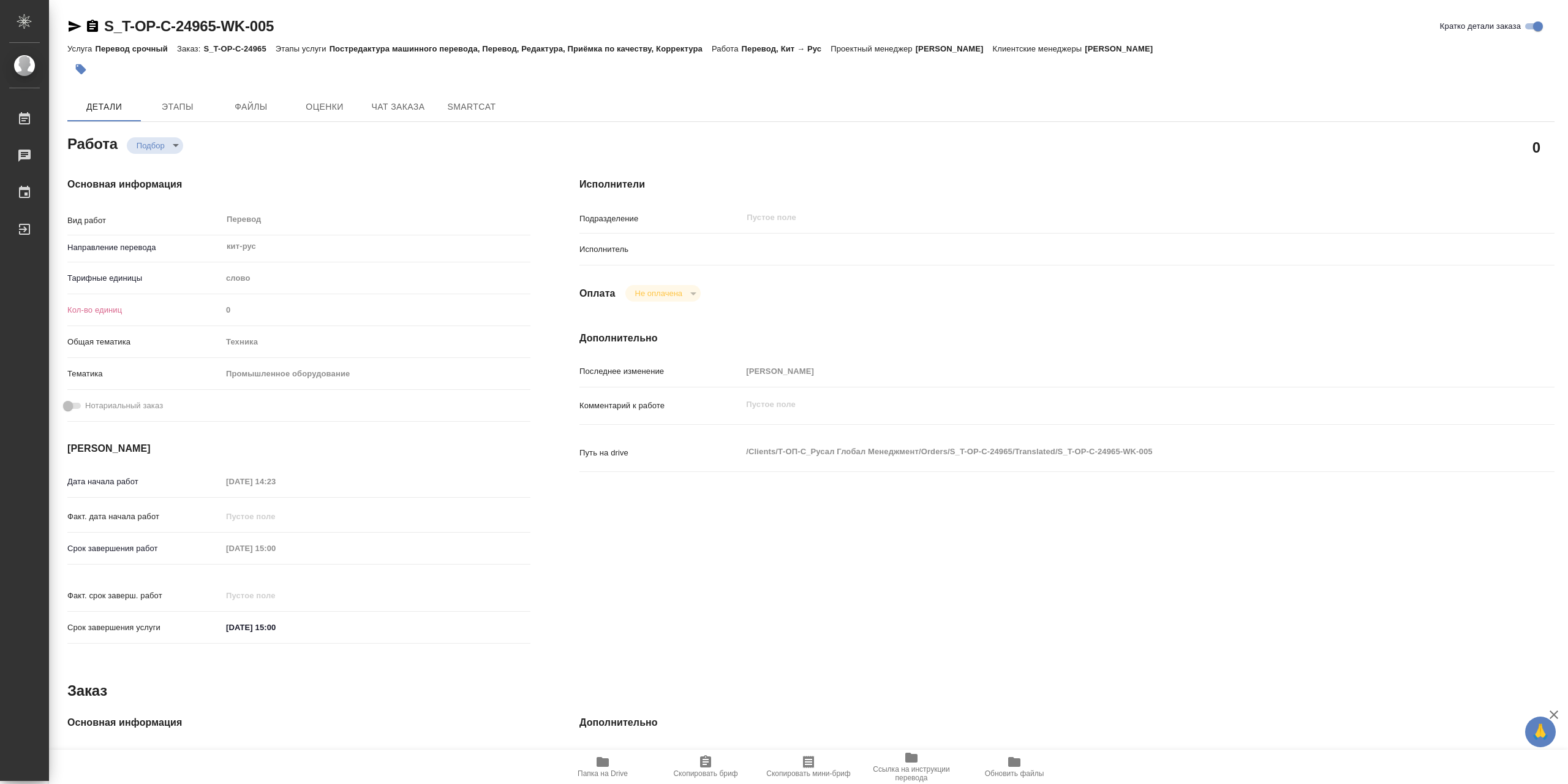
type textarea "x"
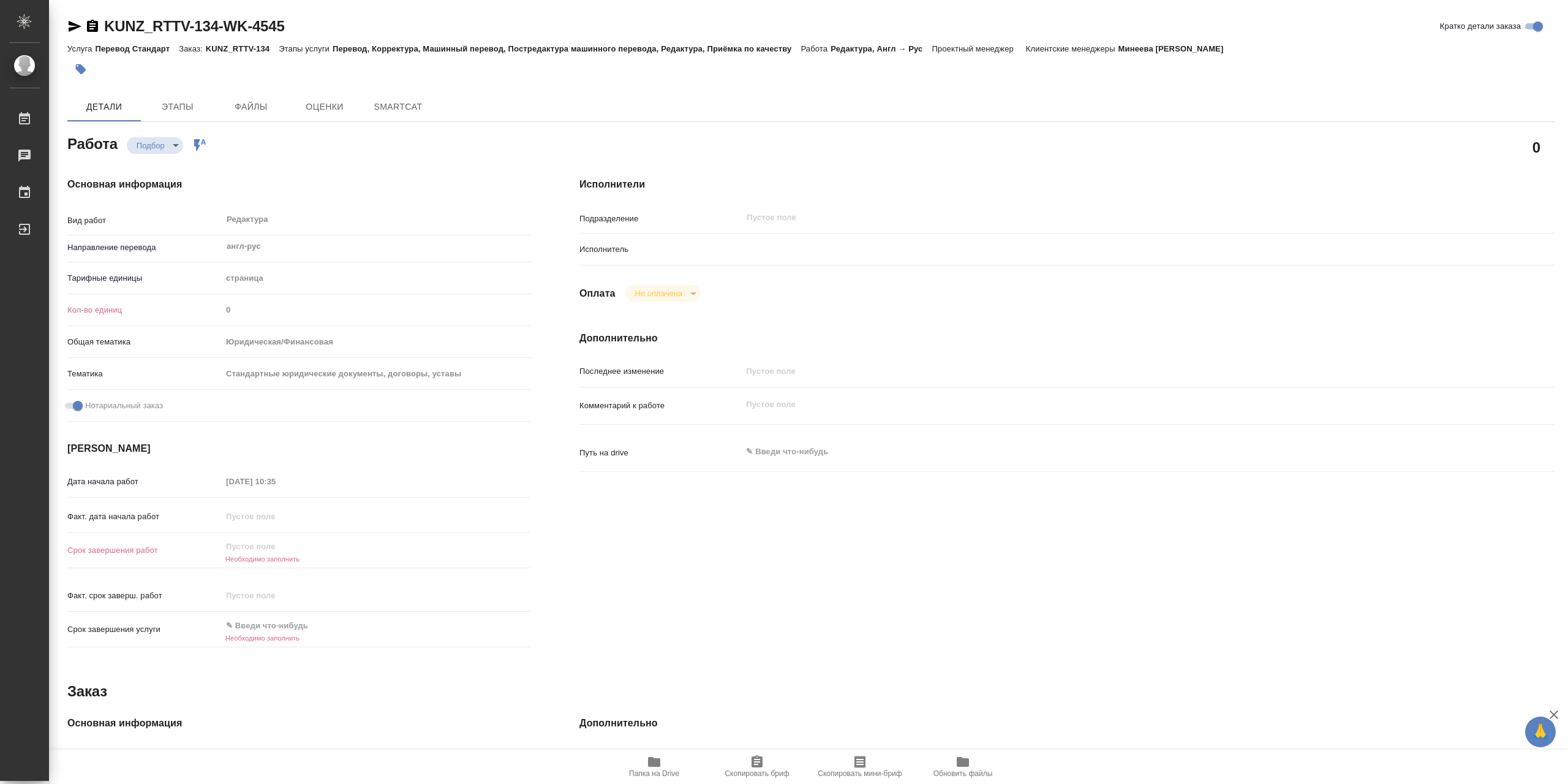
type textarea "x"
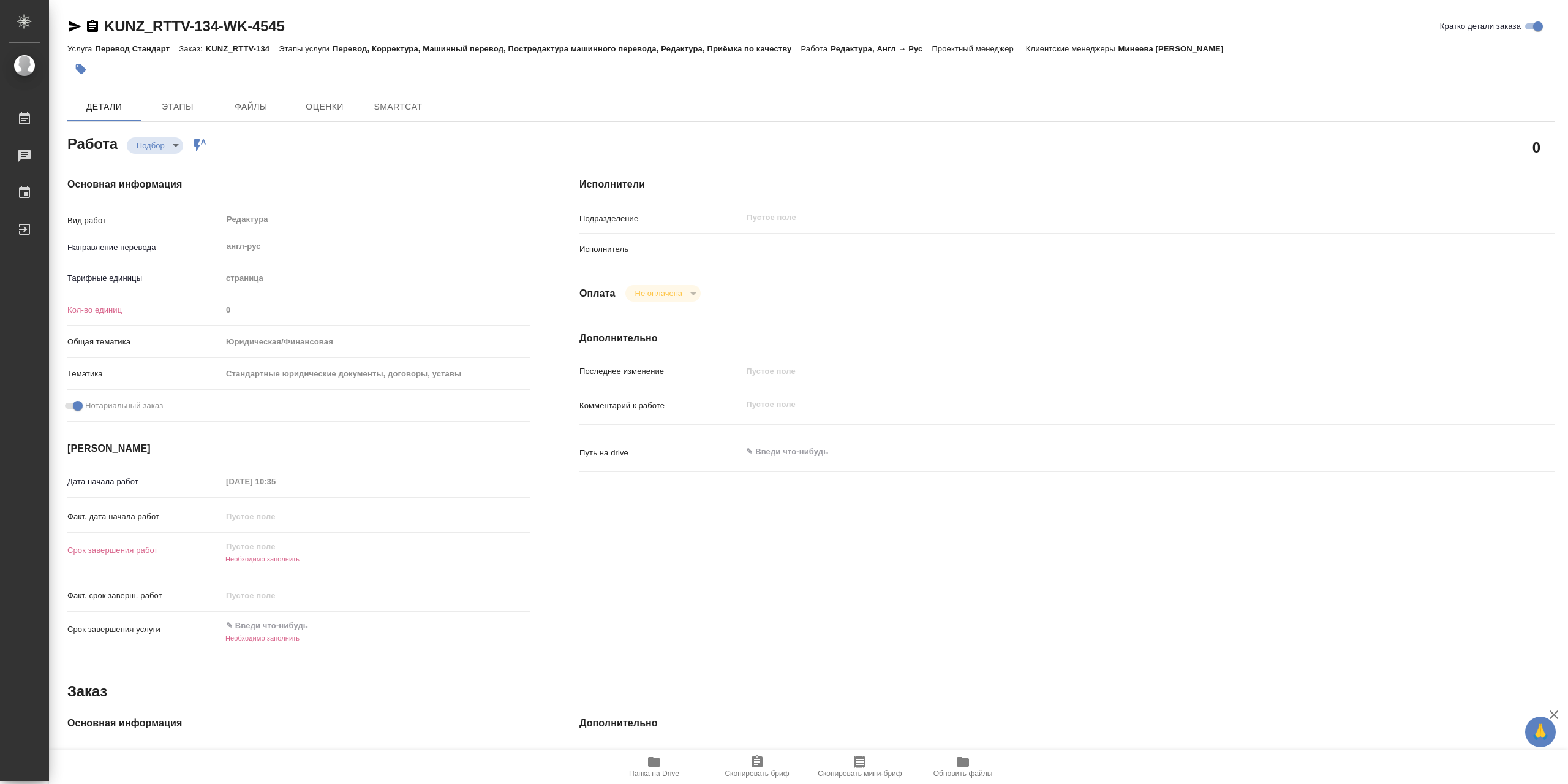
type textarea "x"
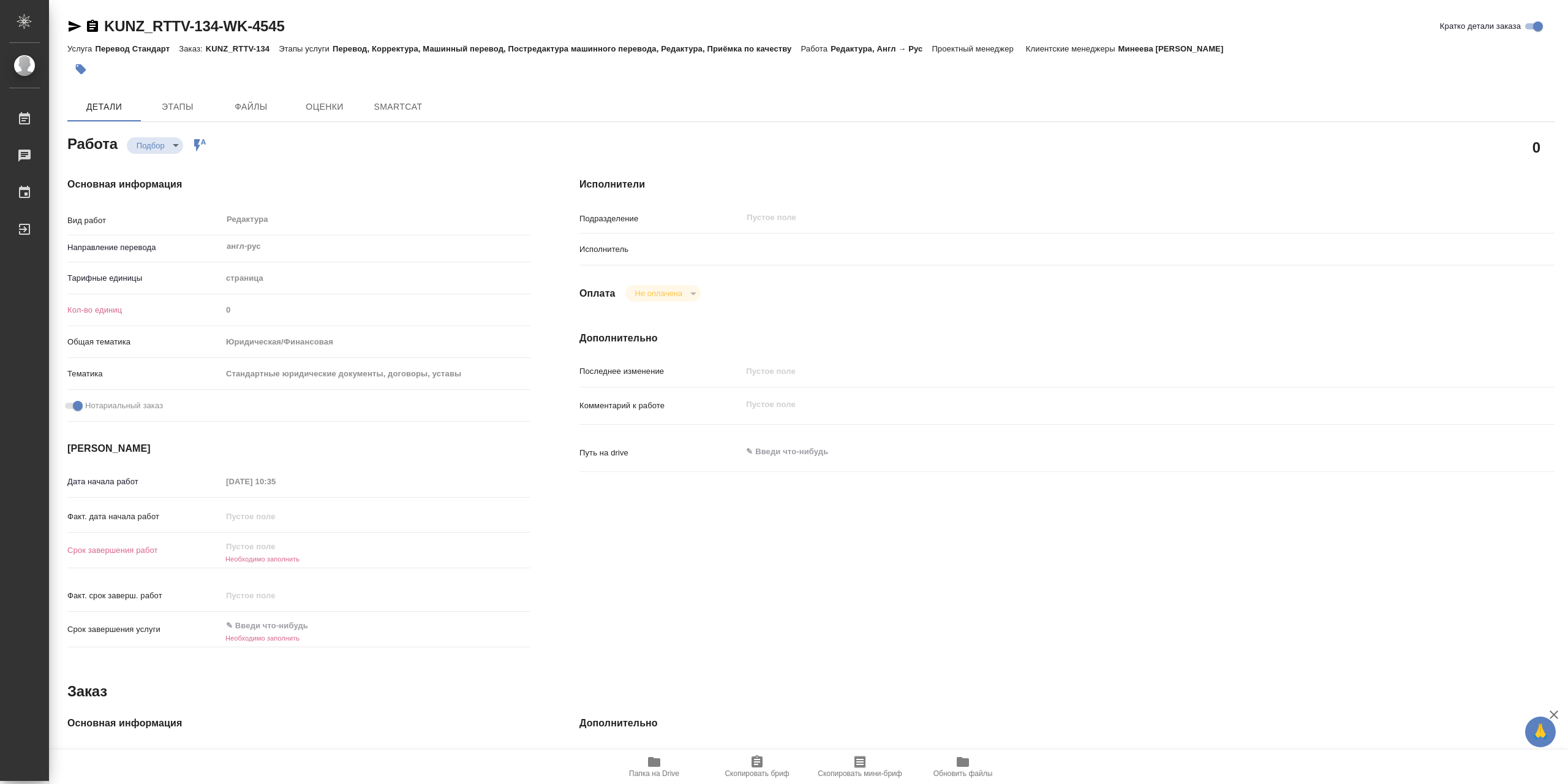
scroll to position [61, 0]
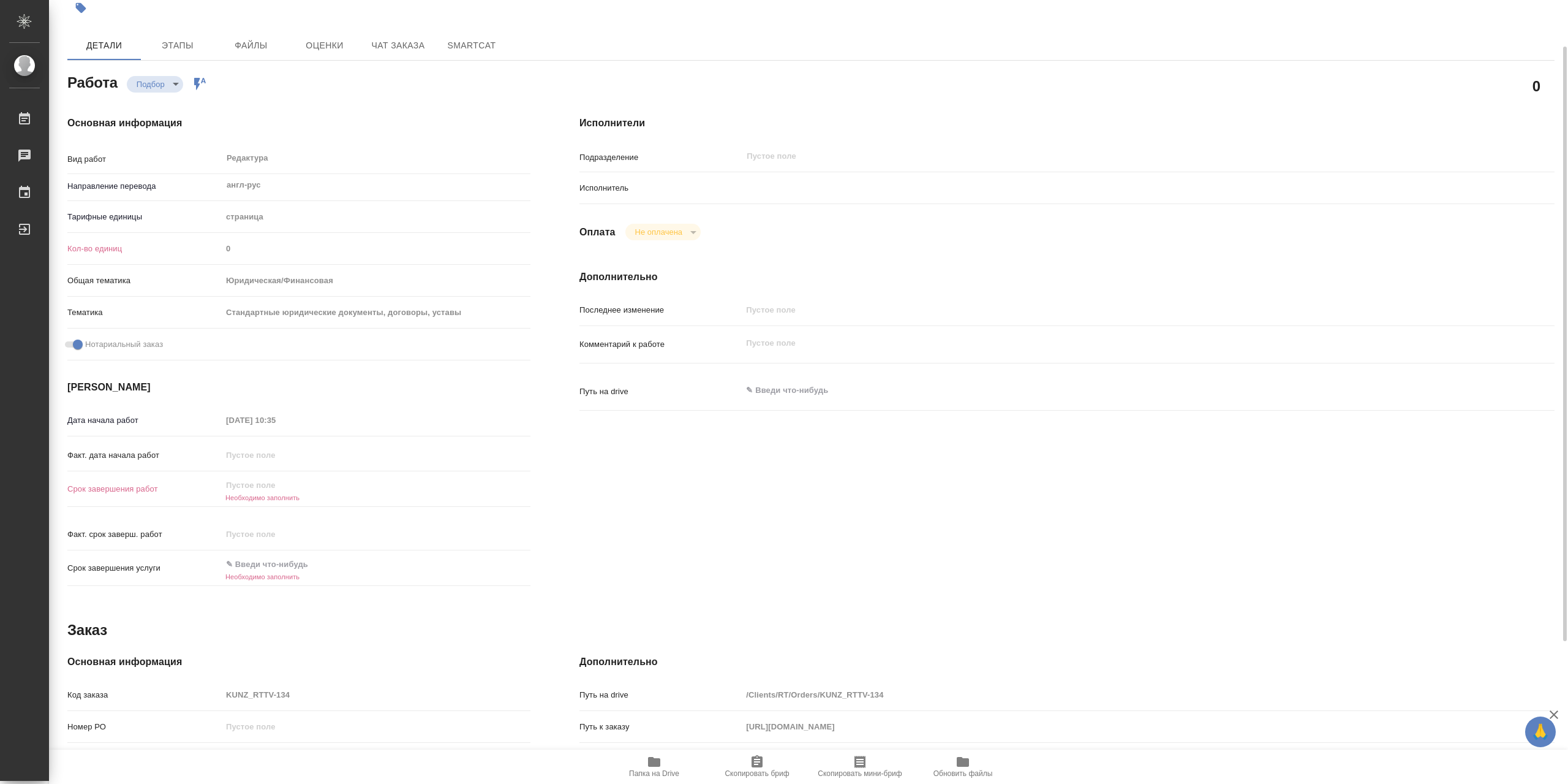
click at [648, 775] on span "Папка на Drive" at bounding box center [655, 773] width 51 height 9
type textarea "x"
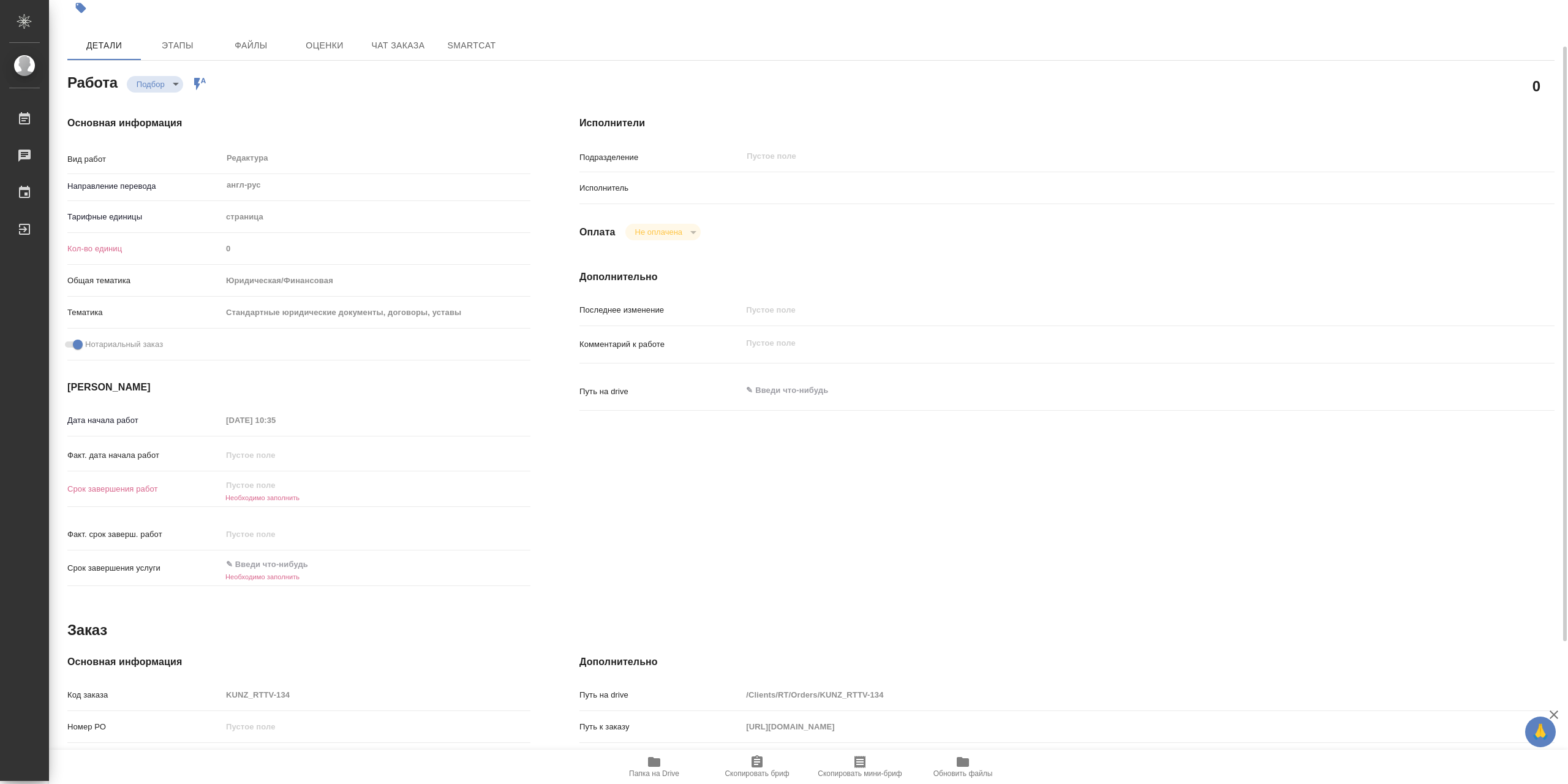
type textarea "x"
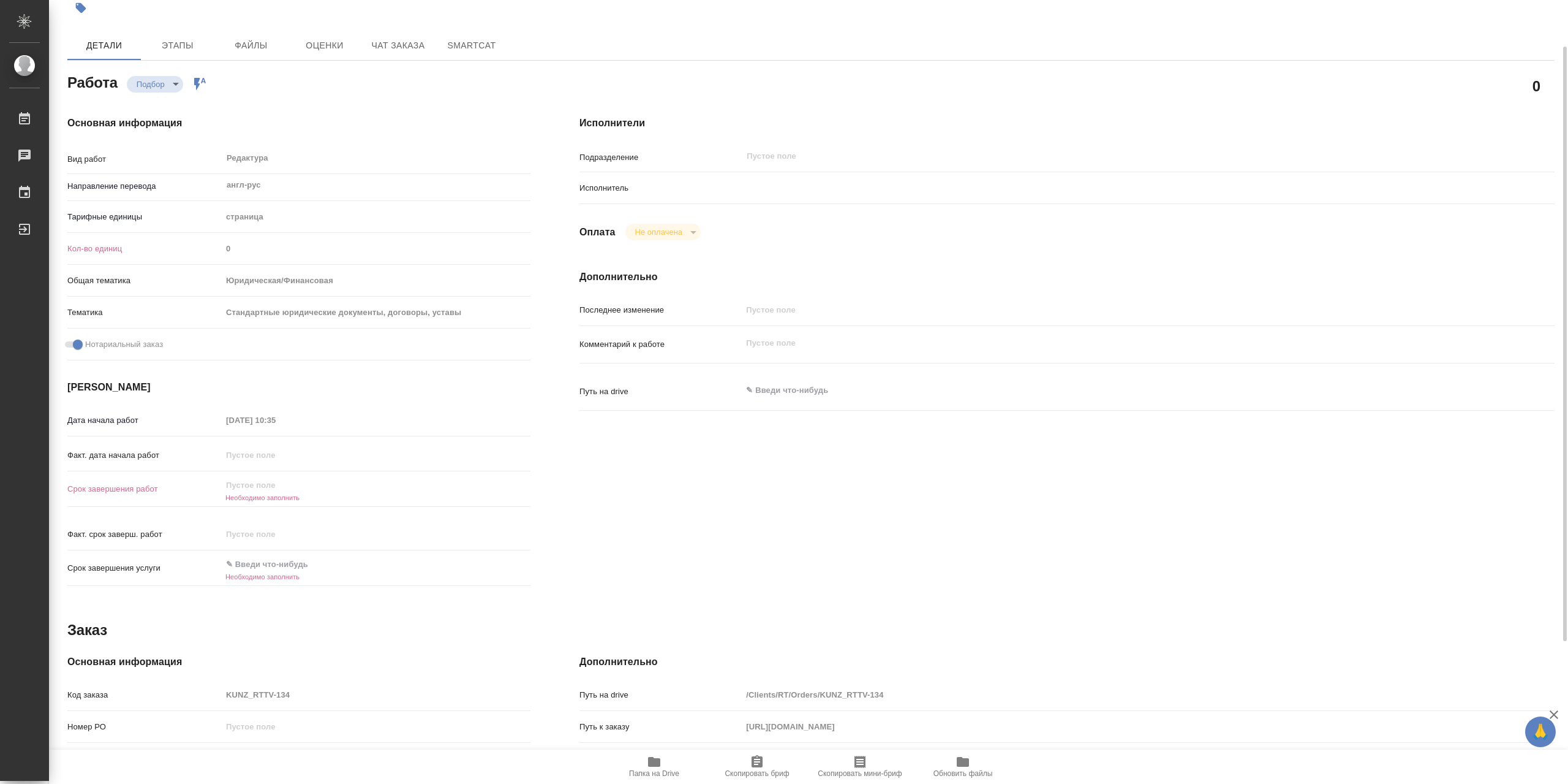
type textarea "x"
